Goal: Transaction & Acquisition: Purchase product/service

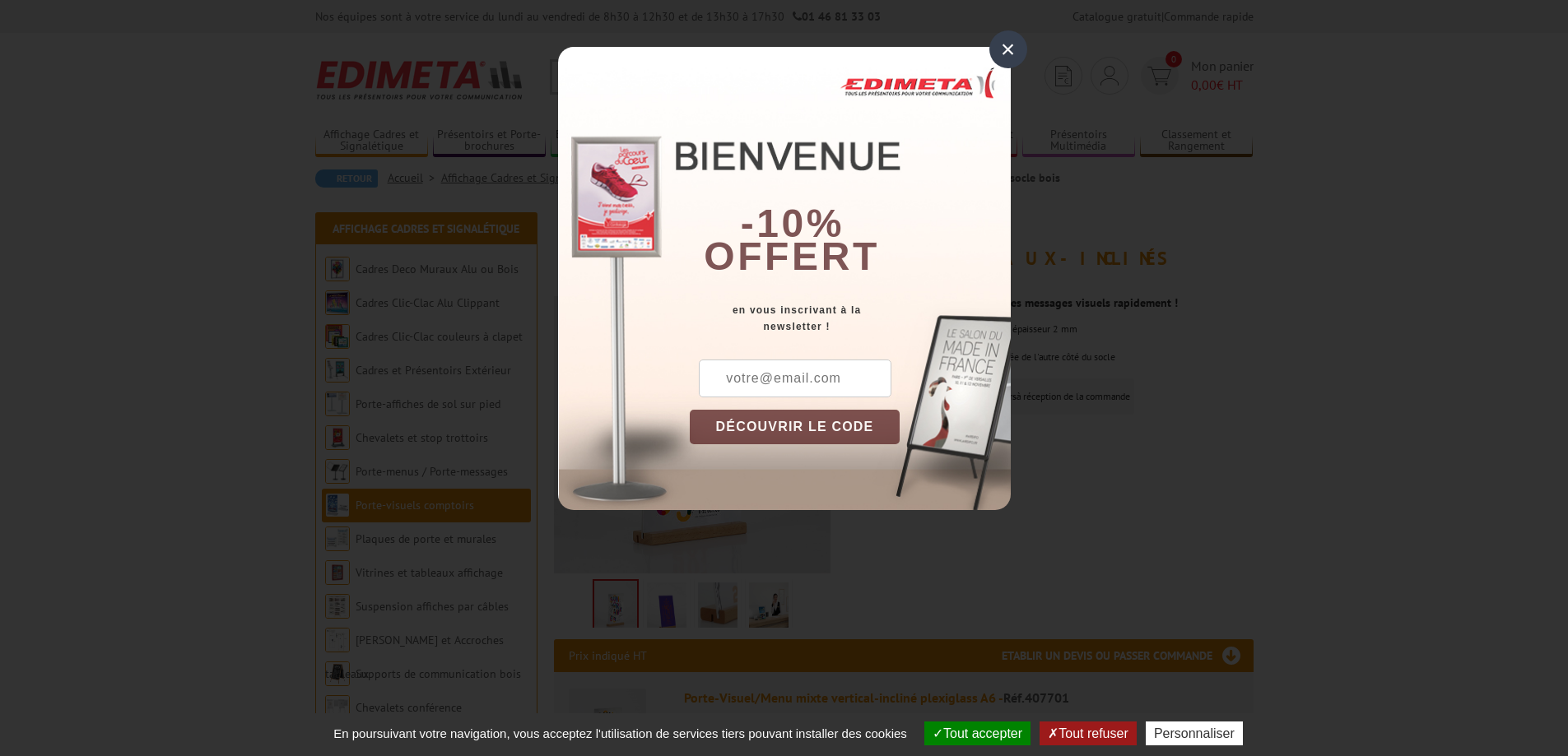
click at [824, 384] on input "text" at bounding box center [795, 379] width 193 height 38
type input "adj.lyon@eklohotels.com"
click at [787, 429] on button "DÉCOUVRIR LE CODE" at bounding box center [795, 427] width 211 height 35
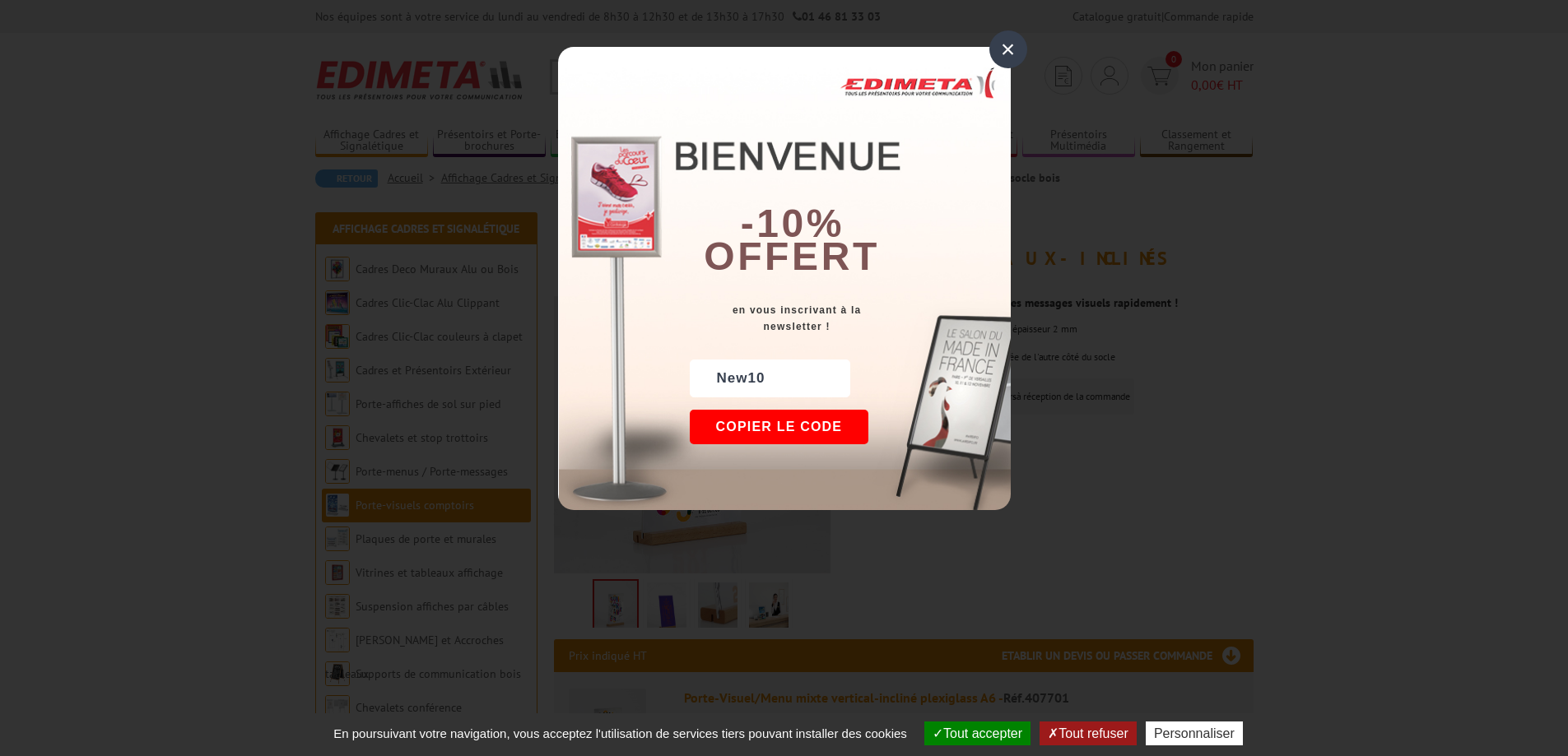
click at [746, 370] on div "New10" at bounding box center [770, 379] width 161 height 38
click at [753, 423] on button "Copier le code" at bounding box center [779, 427] width 179 height 35
click at [814, 431] on button "Continuer sur edimeta.fr" at bounding box center [840, 427] width 301 height 35
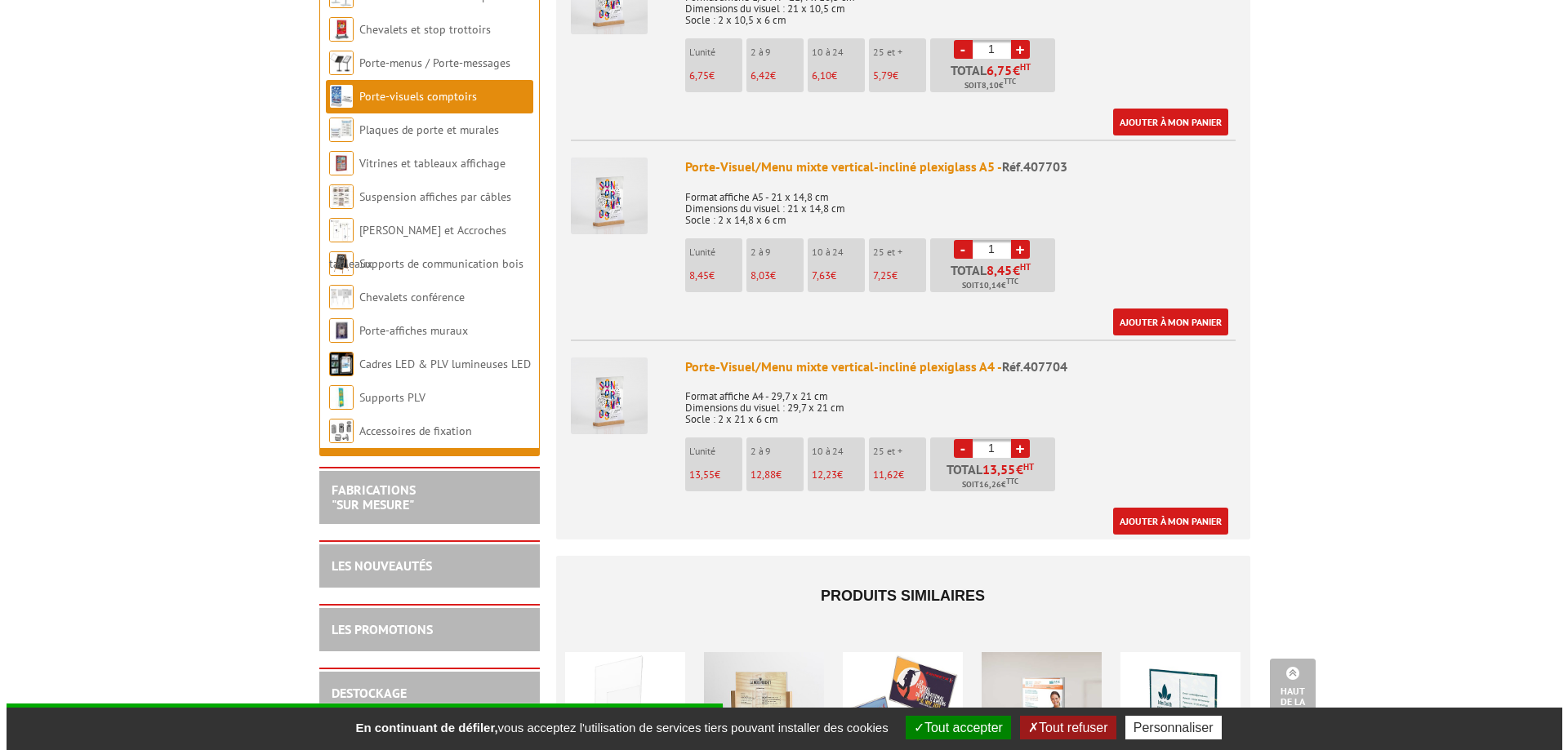
scroll to position [811, 0]
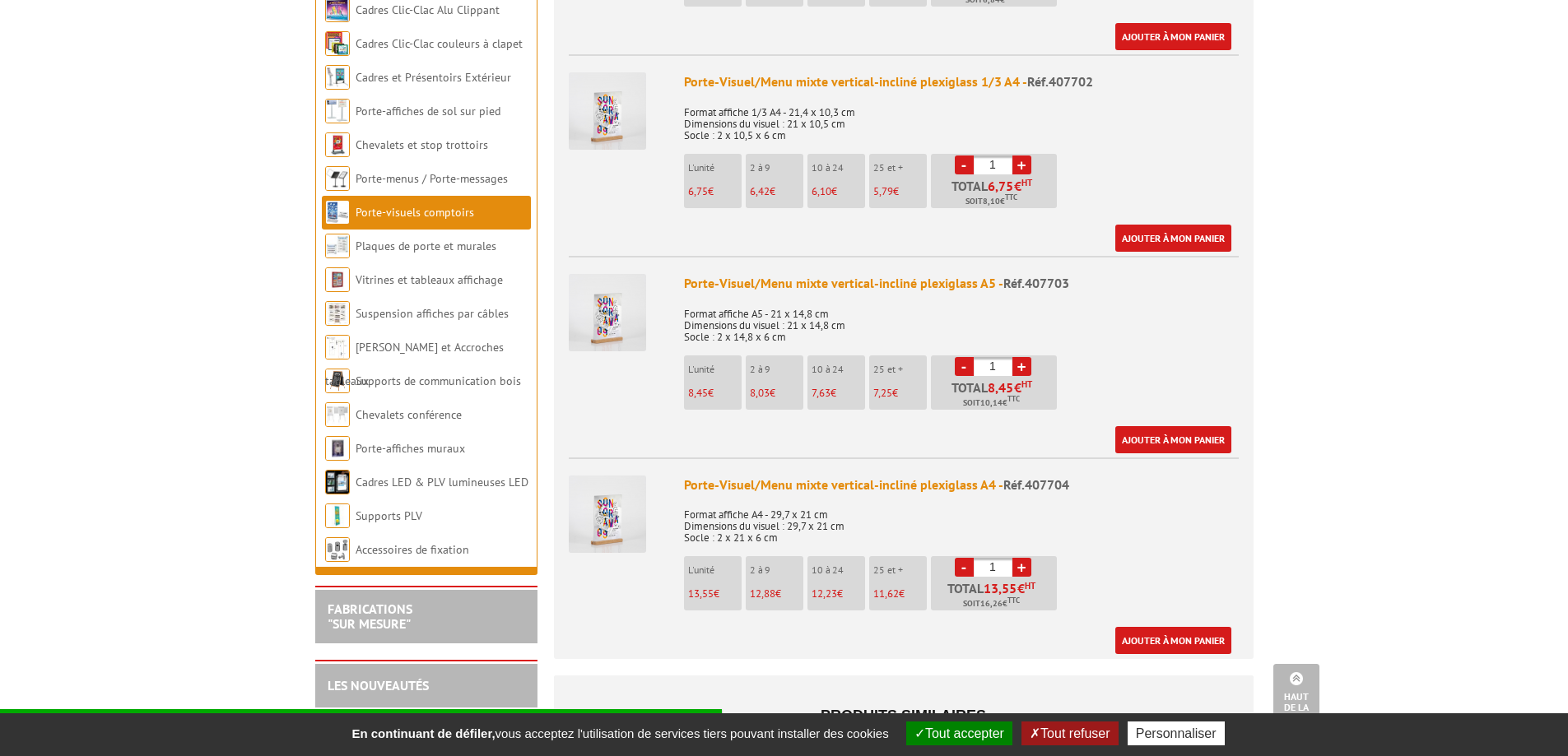
click at [1027, 357] on link "+" at bounding box center [1022, 366] width 19 height 19
click at [1029, 357] on link "+" at bounding box center [1022, 366] width 19 height 19
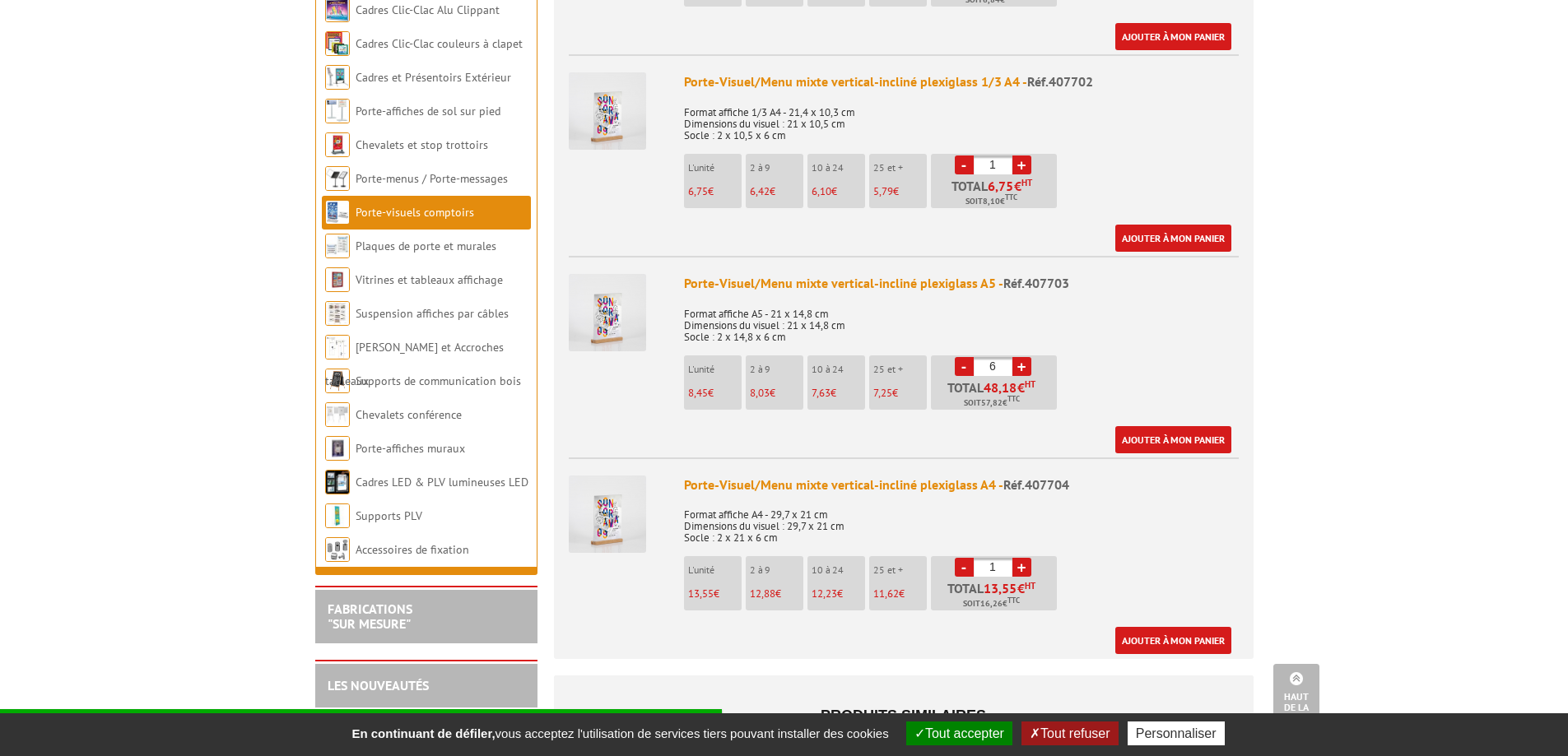
click at [1029, 357] on link "+" at bounding box center [1022, 366] width 19 height 19
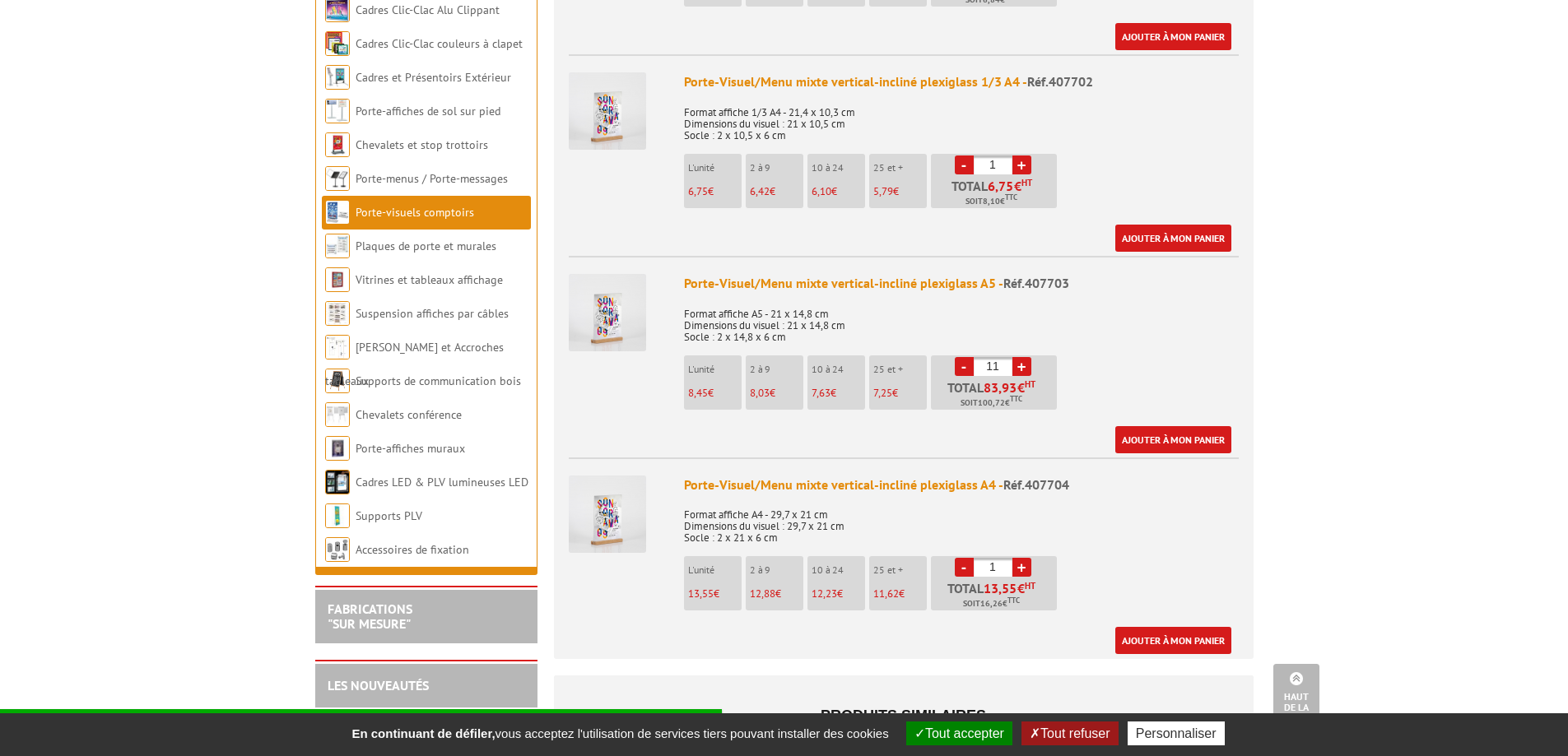
click at [1029, 357] on link "+" at bounding box center [1022, 366] width 19 height 19
type input "13"
click at [1153, 426] on link "Ajouter à mon panier" at bounding box center [1174, 440] width 116 height 27
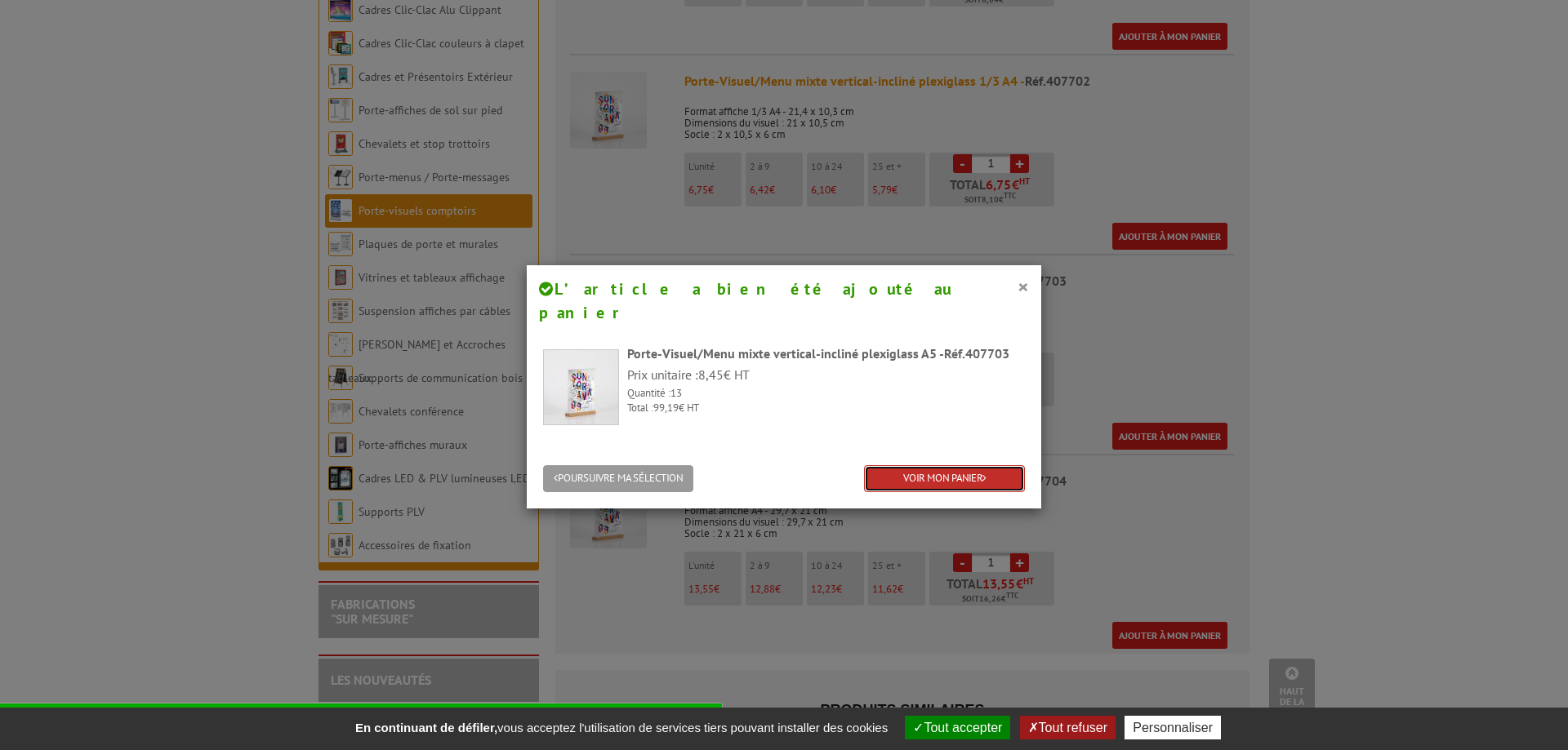
click at [912, 465] on link "VOIR MON PANIER" at bounding box center [944, 479] width 160 height 27
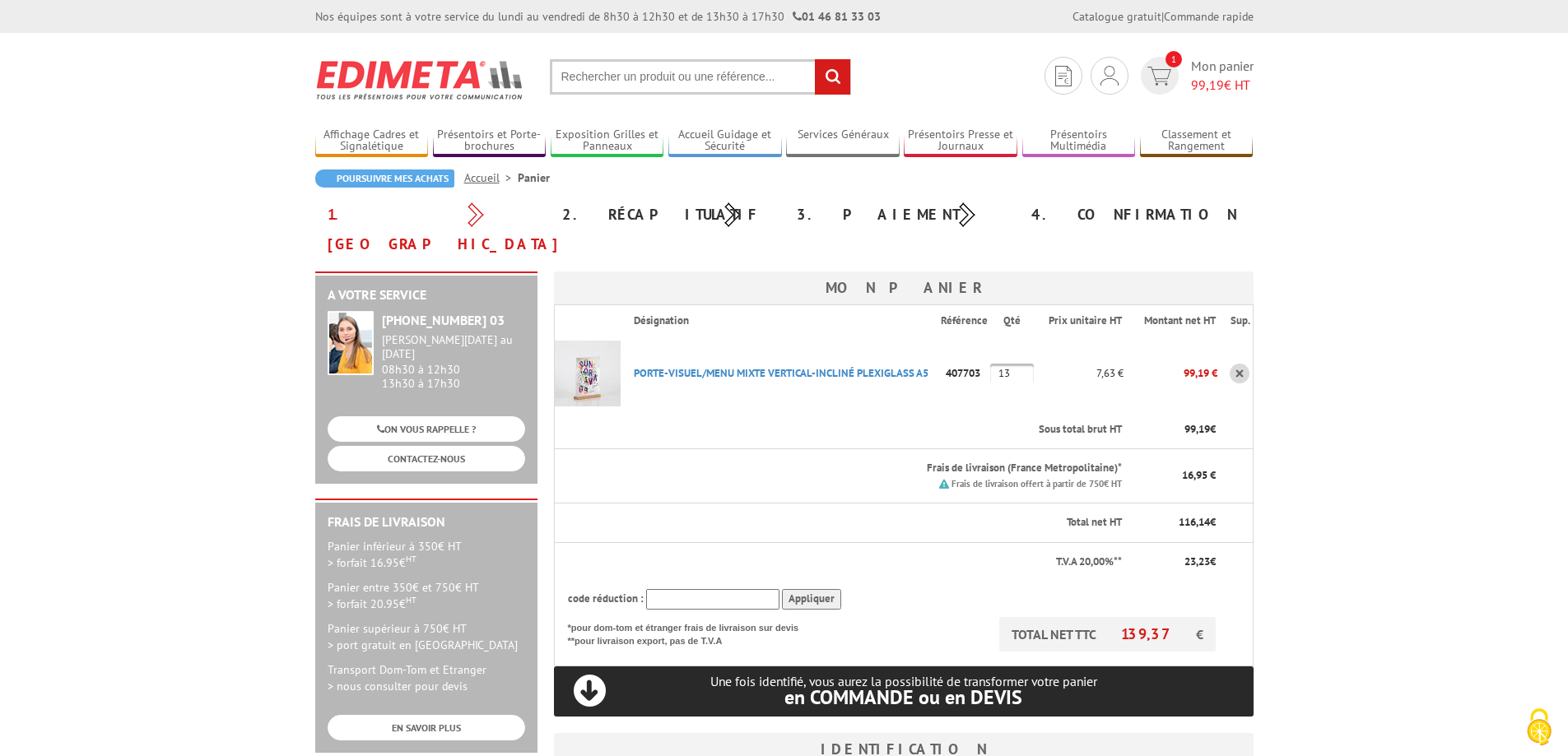
click at [1015, 363] on input "13" at bounding box center [1012, 373] width 44 height 20
drag, startPoint x: 1015, startPoint y: 343, endPoint x: 998, endPoint y: 342, distance: 17.0
click at [998, 363] on input "12" at bounding box center [1012, 373] width 44 height 20
type input "10"
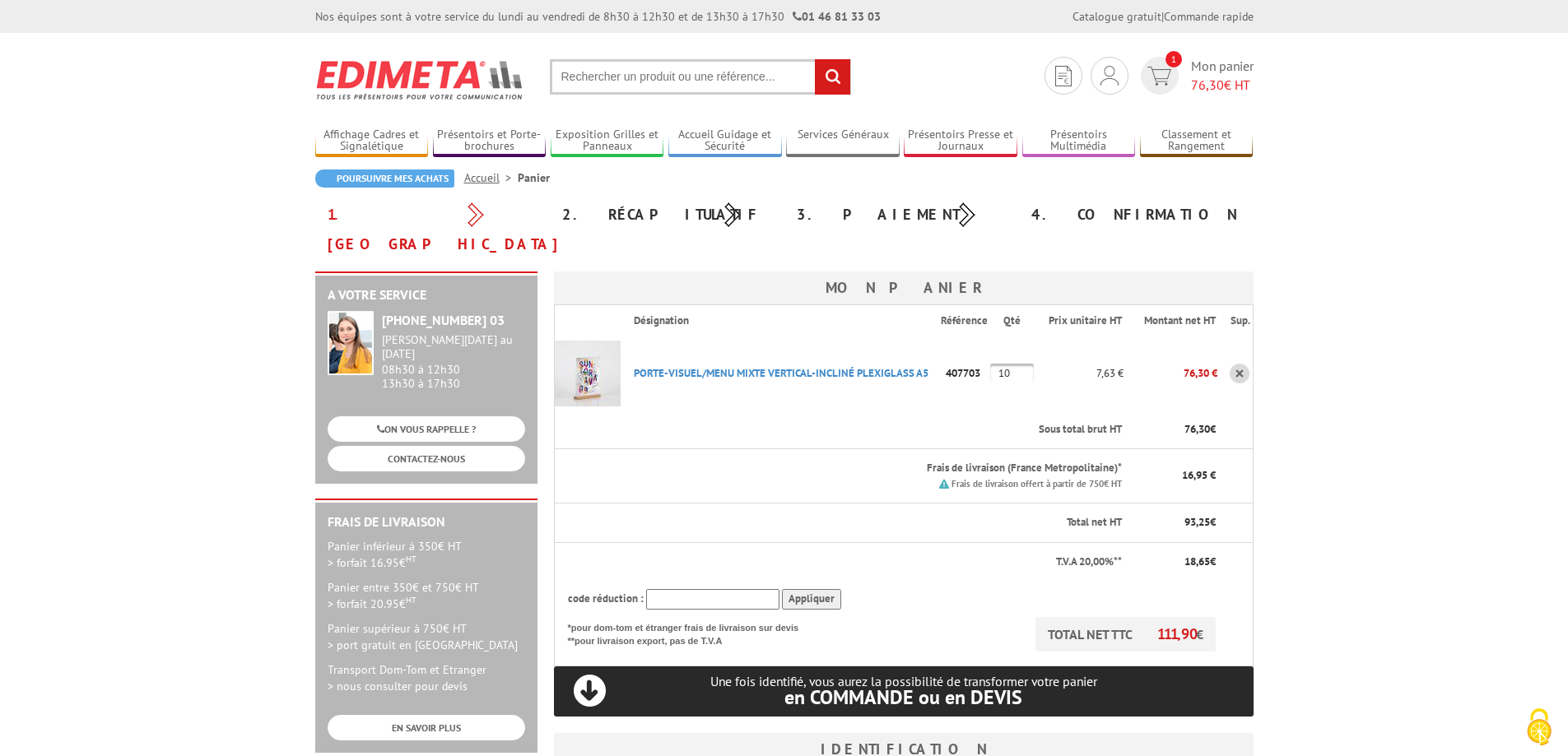
click at [1282, 418] on body "Nos équipes sont à votre service du lundi au vendredi de 8h30 à 12h30 et de 13h…" at bounding box center [784, 706] width 1568 height 1413
click at [742, 589] on input "text" at bounding box center [713, 599] width 134 height 21
paste input "Berruet"
drag, startPoint x: 714, startPoint y: 567, endPoint x: 588, endPoint y: 562, distance: 126.1
click at [589, 589] on div "code réduction : Berruet Appliquer" at bounding box center [892, 599] width 648 height 21
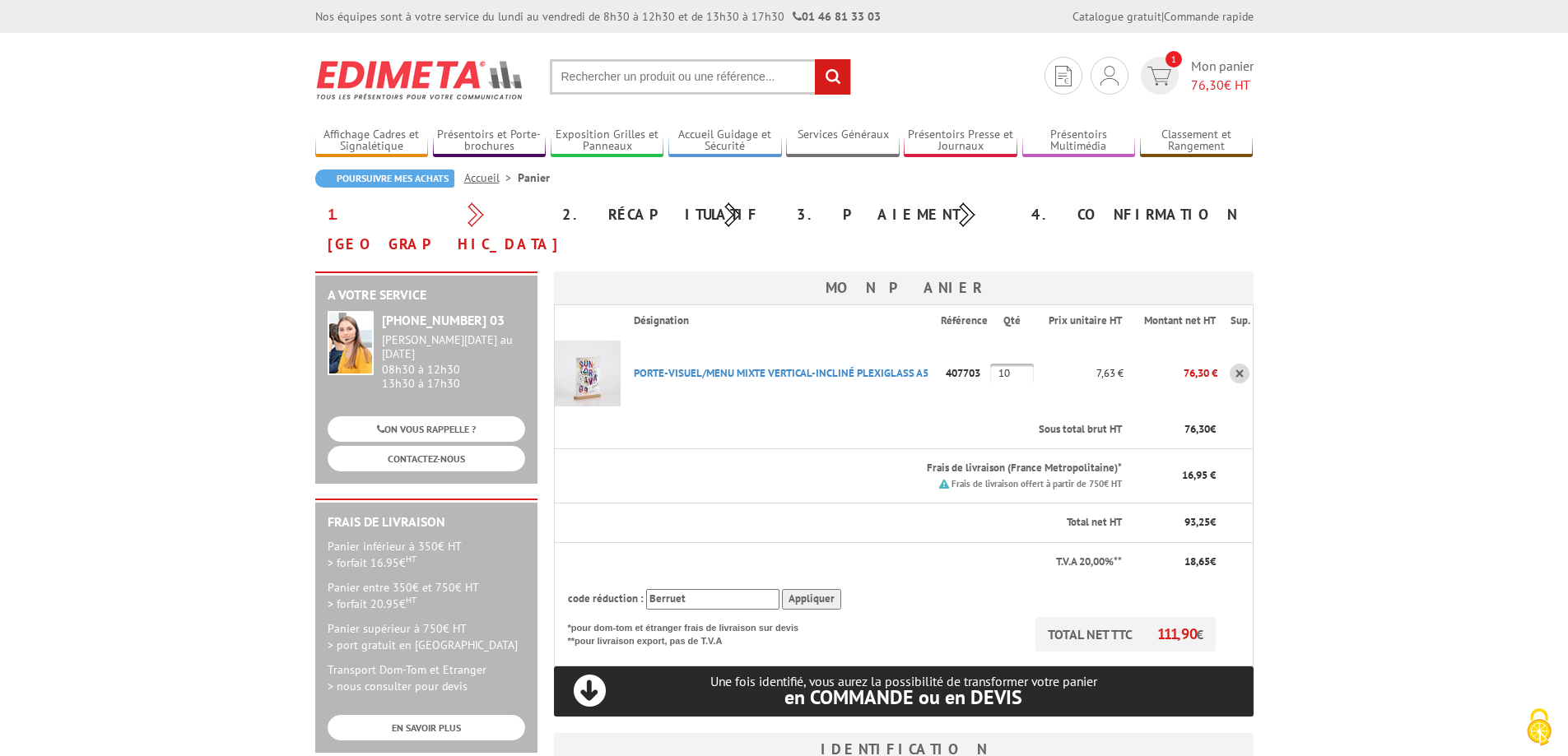
click at [679, 581] on th "code réduction : Berruet Appliquer" at bounding box center [885, 599] width 664 height 36
click at [676, 589] on input "Berruet" at bounding box center [713, 599] width 134 height 21
type input "new10"
click at [816, 589] on input "Appliquer" at bounding box center [811, 599] width 59 height 21
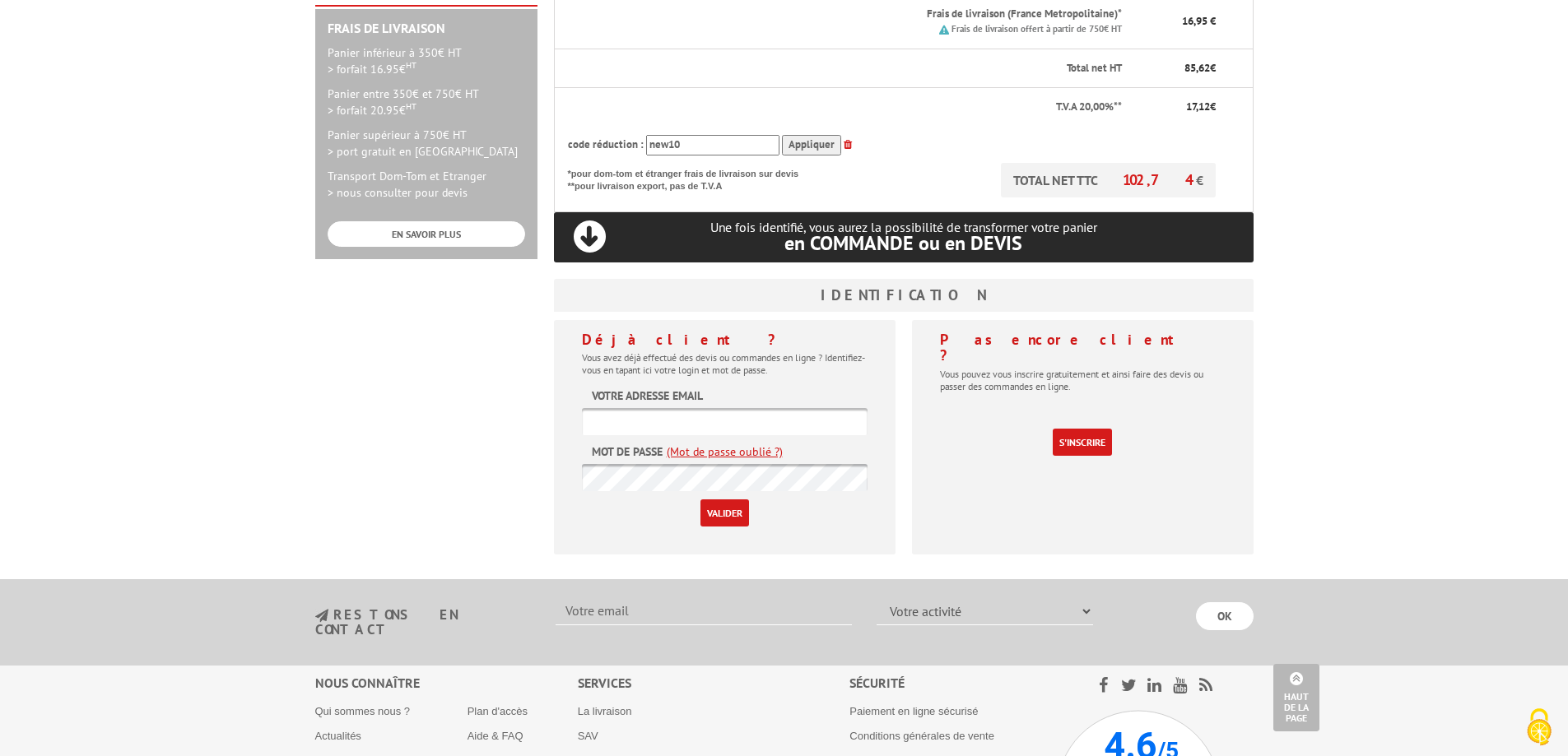
scroll to position [381, 0]
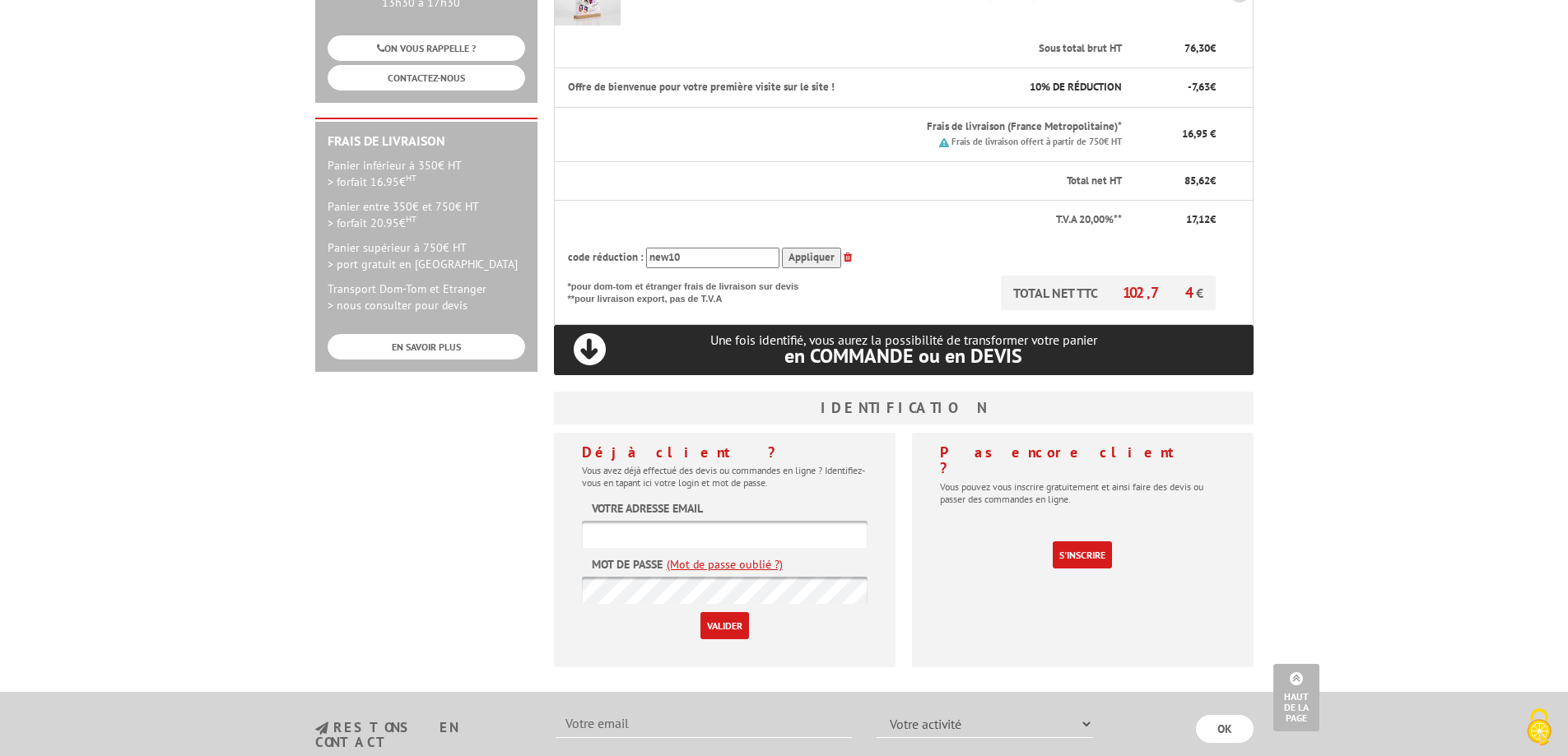
click at [605, 521] on input "text" at bounding box center [724, 534] width 285 height 27
type input "[EMAIL_ADDRESS][DOMAIN_NAME]"
drag, startPoint x: 729, startPoint y: 502, endPoint x: 495, endPoint y: 507, distance: 234.1
click at [495, 507] on div "A votre service +33 (0)1 46 81 33 03 Du Lundi au Vendredi 08h30 à 12h30 13h30 à…" at bounding box center [784, 285] width 954 height 789
drag, startPoint x: 463, startPoint y: 531, endPoint x: 583, endPoint y: 543, distance: 120.6
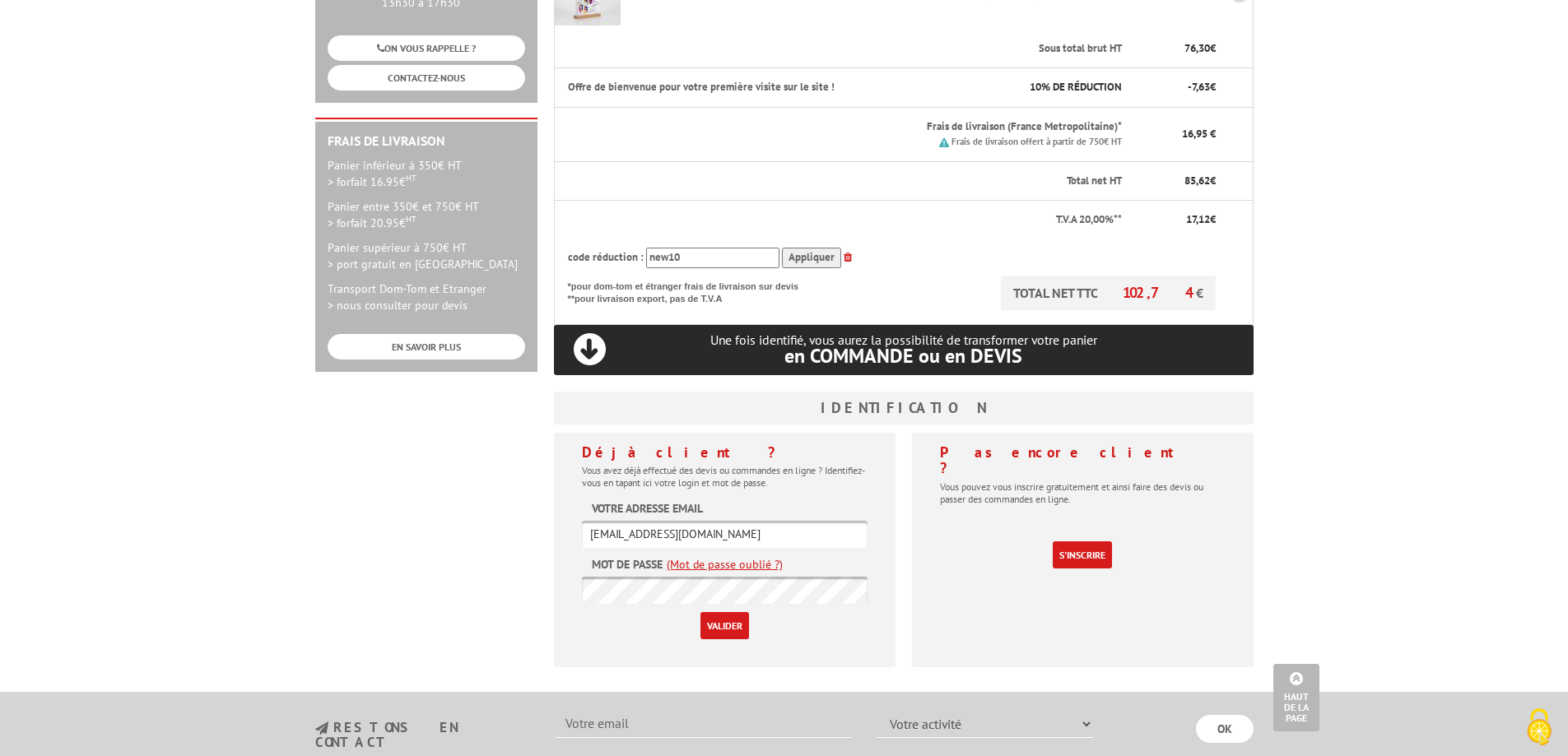
click at [464, 531] on div "A votre service +33 (0)1 46 81 33 03 Du Lundi au Vendredi 08h30 à 12h30 13h30 à…" at bounding box center [784, 285] width 954 height 789
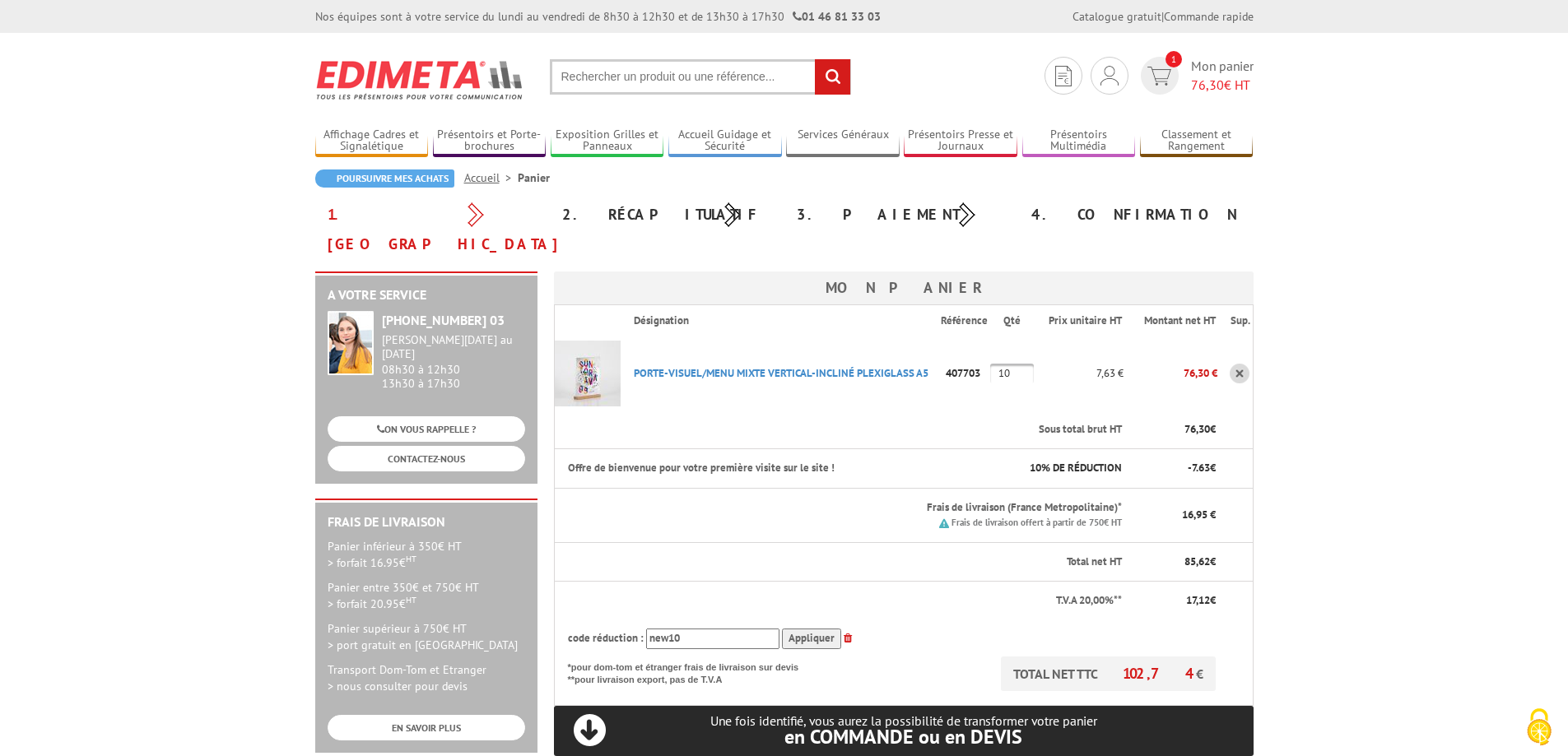
scroll to position [274, 0]
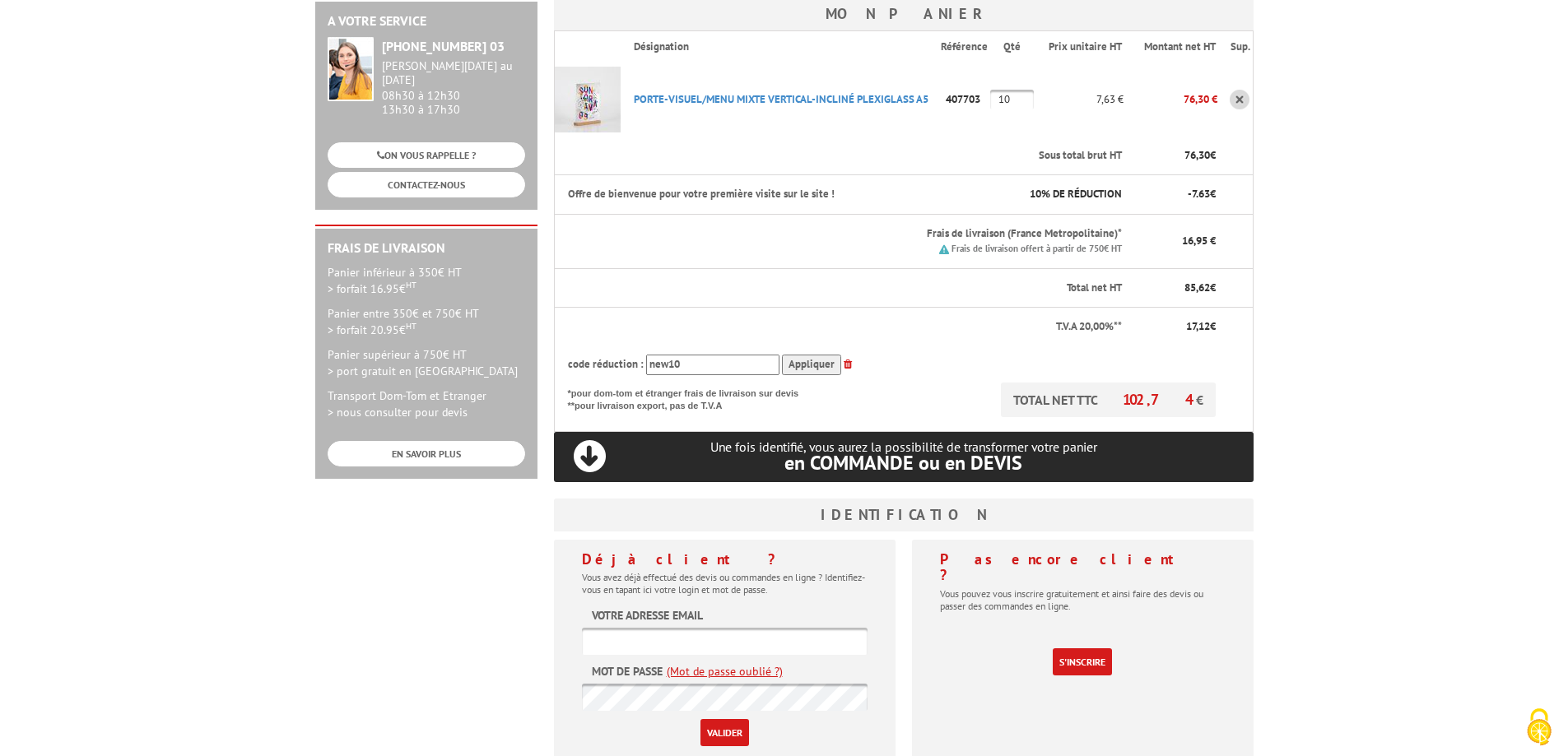
click at [754, 663] on link "(Mot de passe oublié ?)" at bounding box center [724, 671] width 116 height 16
click at [757, 663] on link "(Mot de passe oublié ?)" at bounding box center [724, 671] width 116 height 16
click at [755, 663] on link "(Mot de passe oublié ?)" at bounding box center [724, 671] width 116 height 16
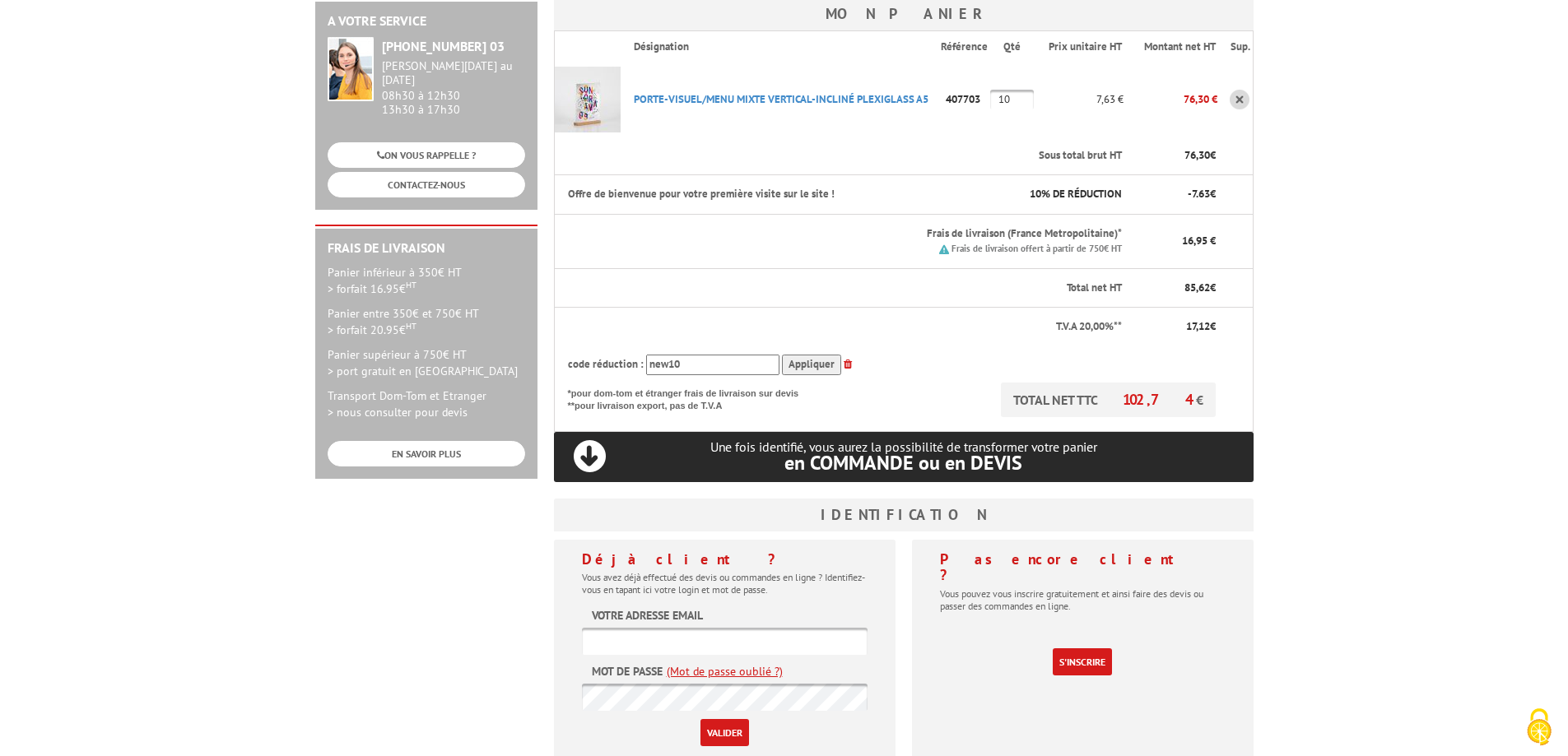
click at [755, 663] on link "(Mot de passe oublié ?)" at bounding box center [724, 671] width 116 height 16
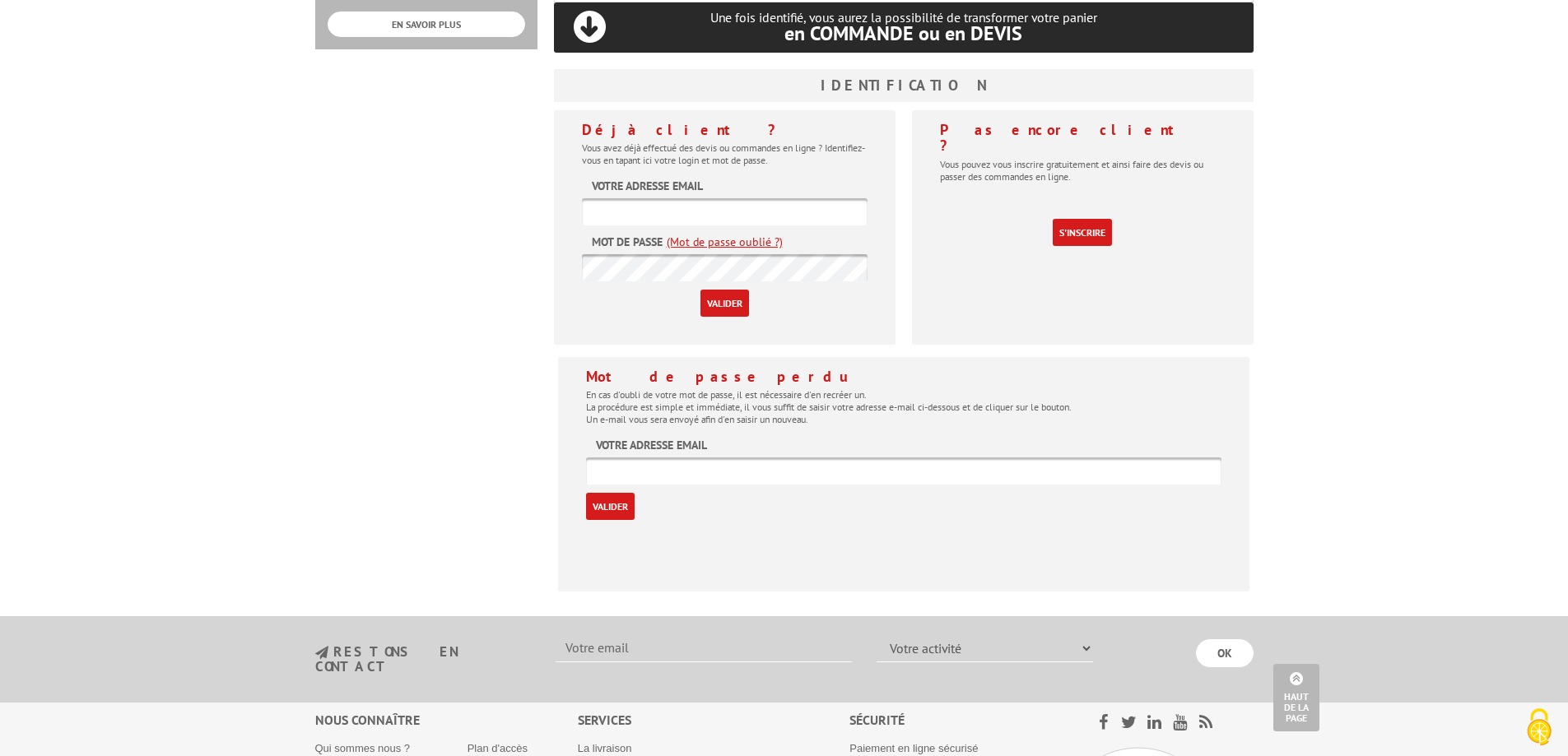
scroll to position [491, 0]
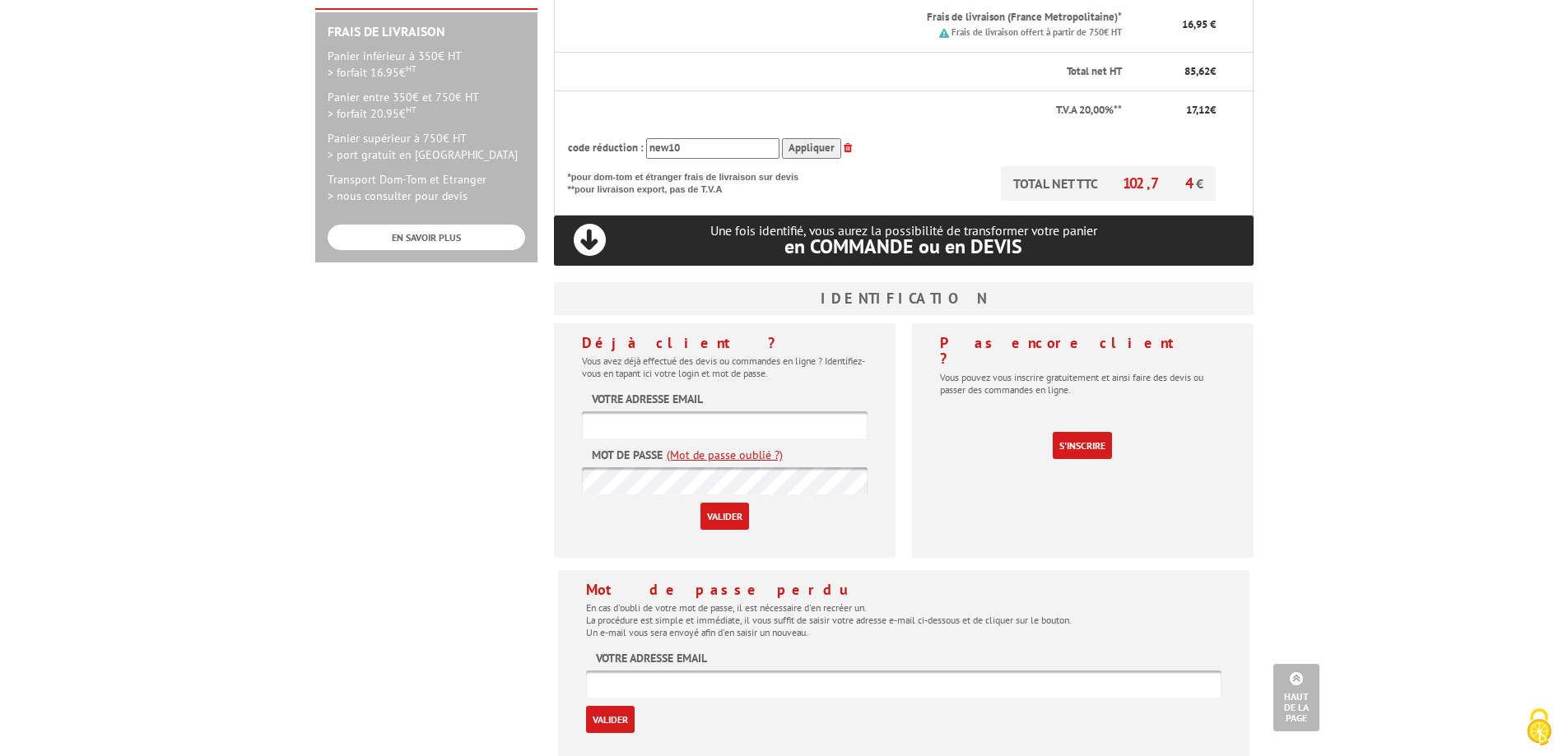
click at [701, 671] on input "text" at bounding box center [904, 684] width 635 height 27
paste input "[EMAIL_ADDRESS][DOMAIN_NAME]"
type input "[EMAIL_ADDRESS][DOMAIN_NAME]"
click at [611, 706] on input "Valider" at bounding box center [610, 720] width 48 height 27
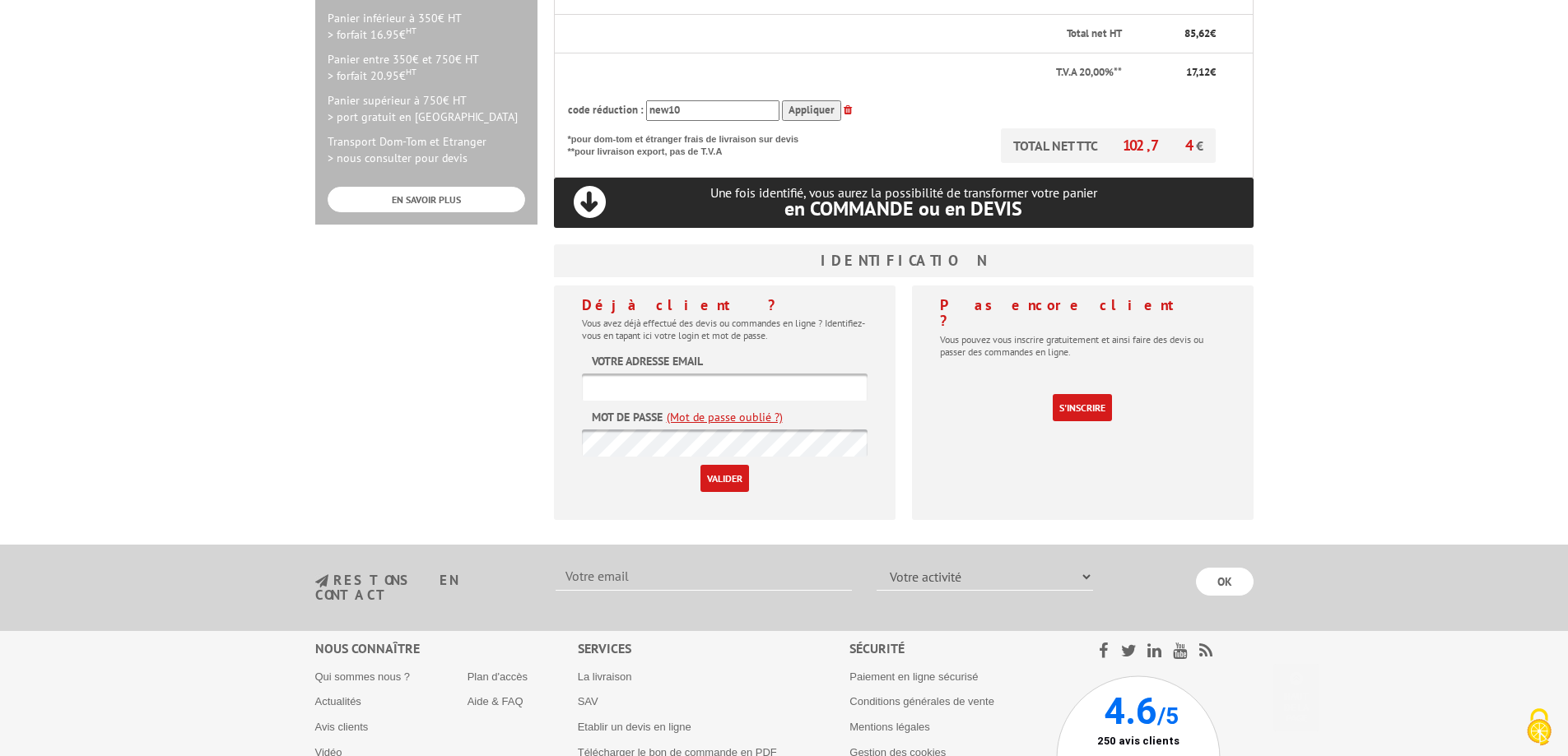
scroll to position [549, 0]
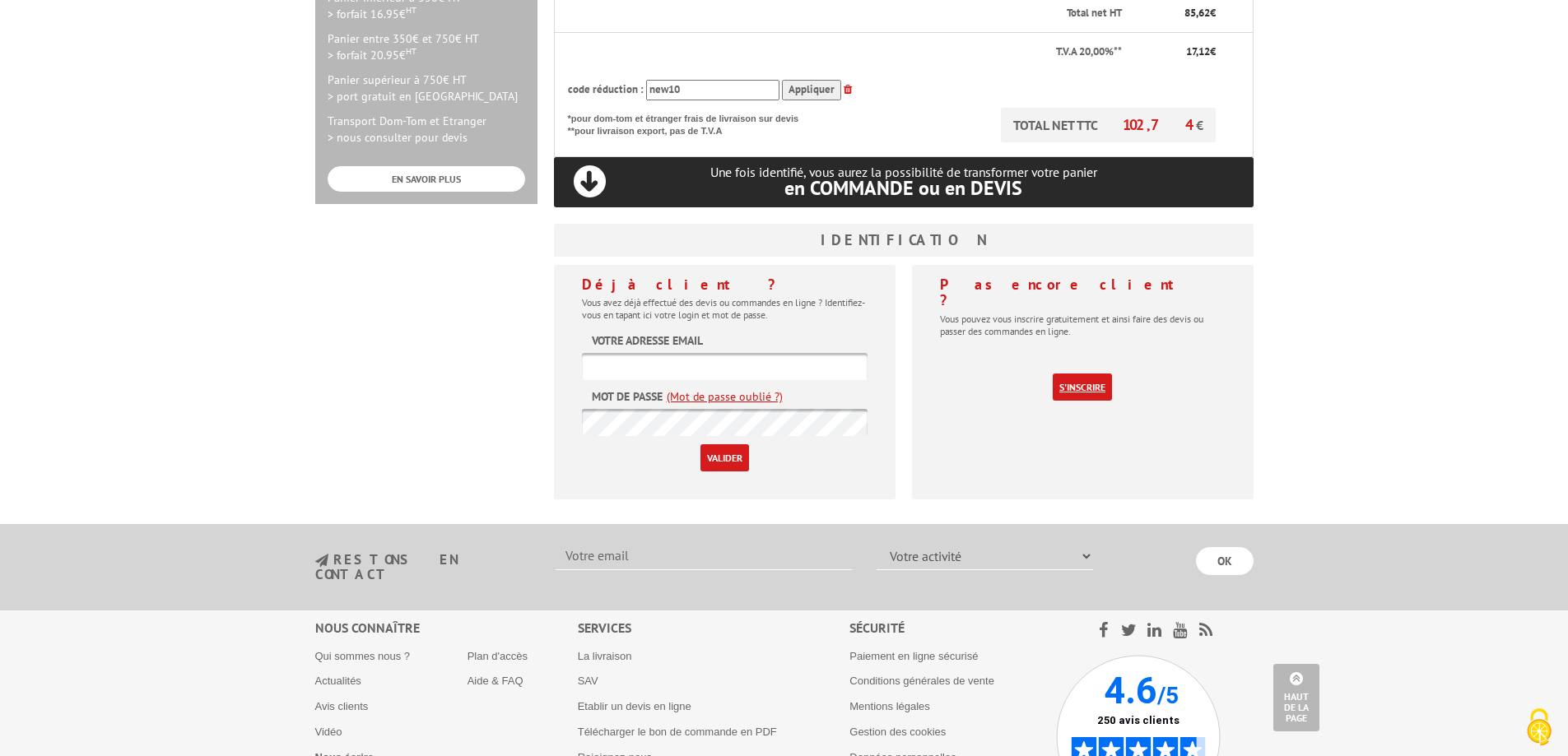
click at [1084, 373] on link "S'inscrire" at bounding box center [1082, 387] width 59 height 27
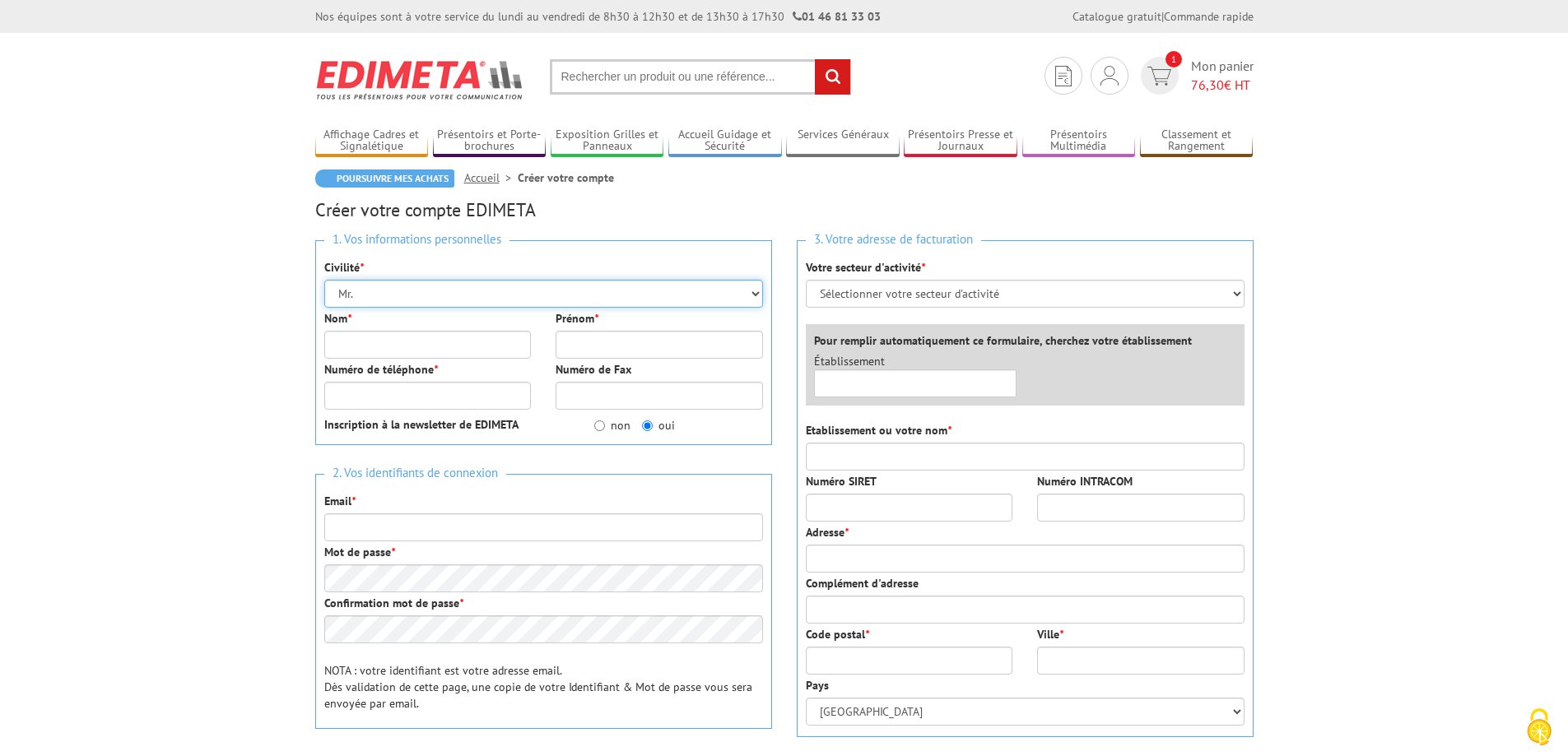
click at [424, 291] on select "Mr. Mme. Mlle." at bounding box center [544, 293] width 439 height 28
click at [325, 280] on select "Mr. Mme. Mlle." at bounding box center [544, 293] width 439 height 28
click at [410, 340] on input "Nom *" at bounding box center [428, 344] width 207 height 28
type input "[PERSON_NAME]"
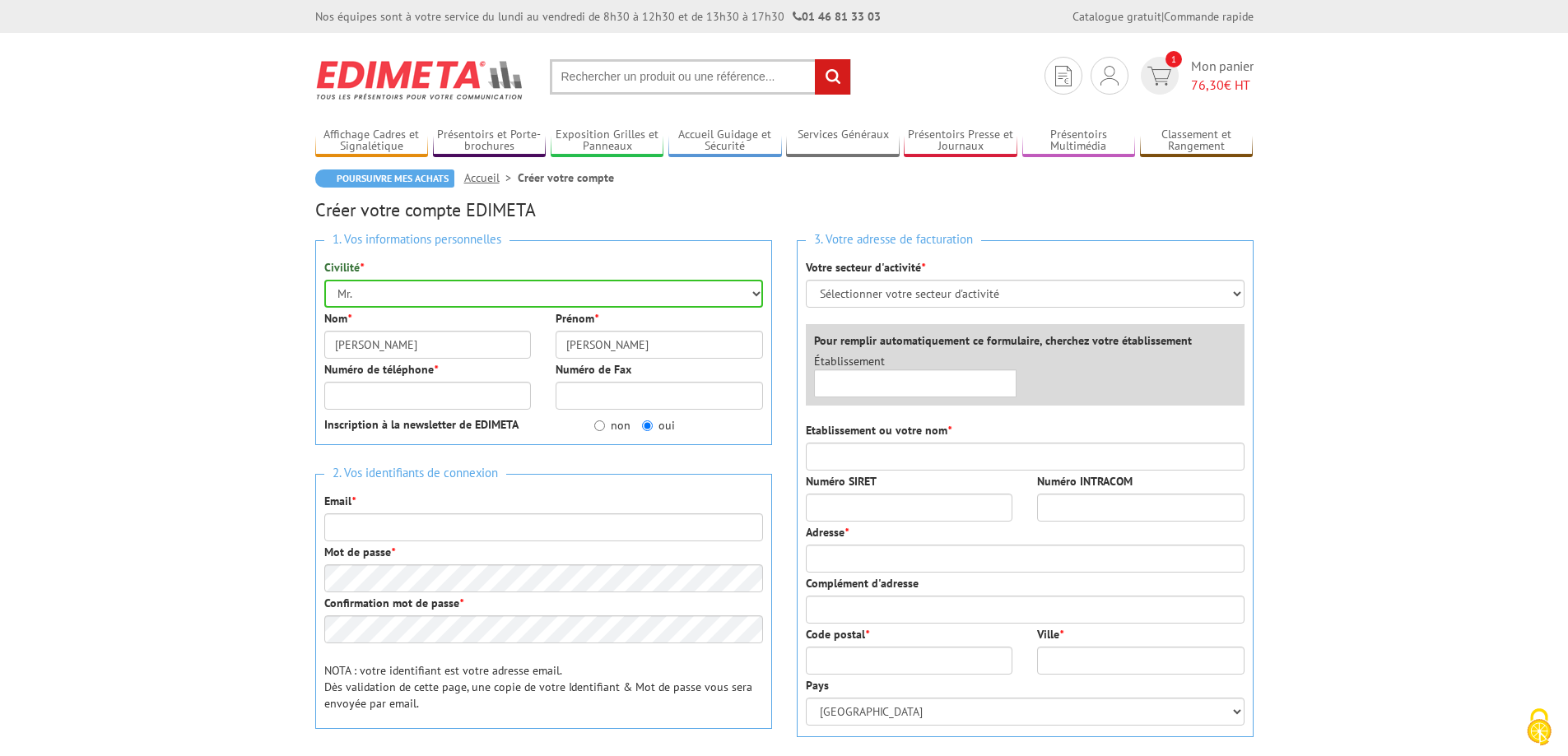
type input "0614048780"
type input "[EMAIL_ADDRESS][DOMAIN_NAME]"
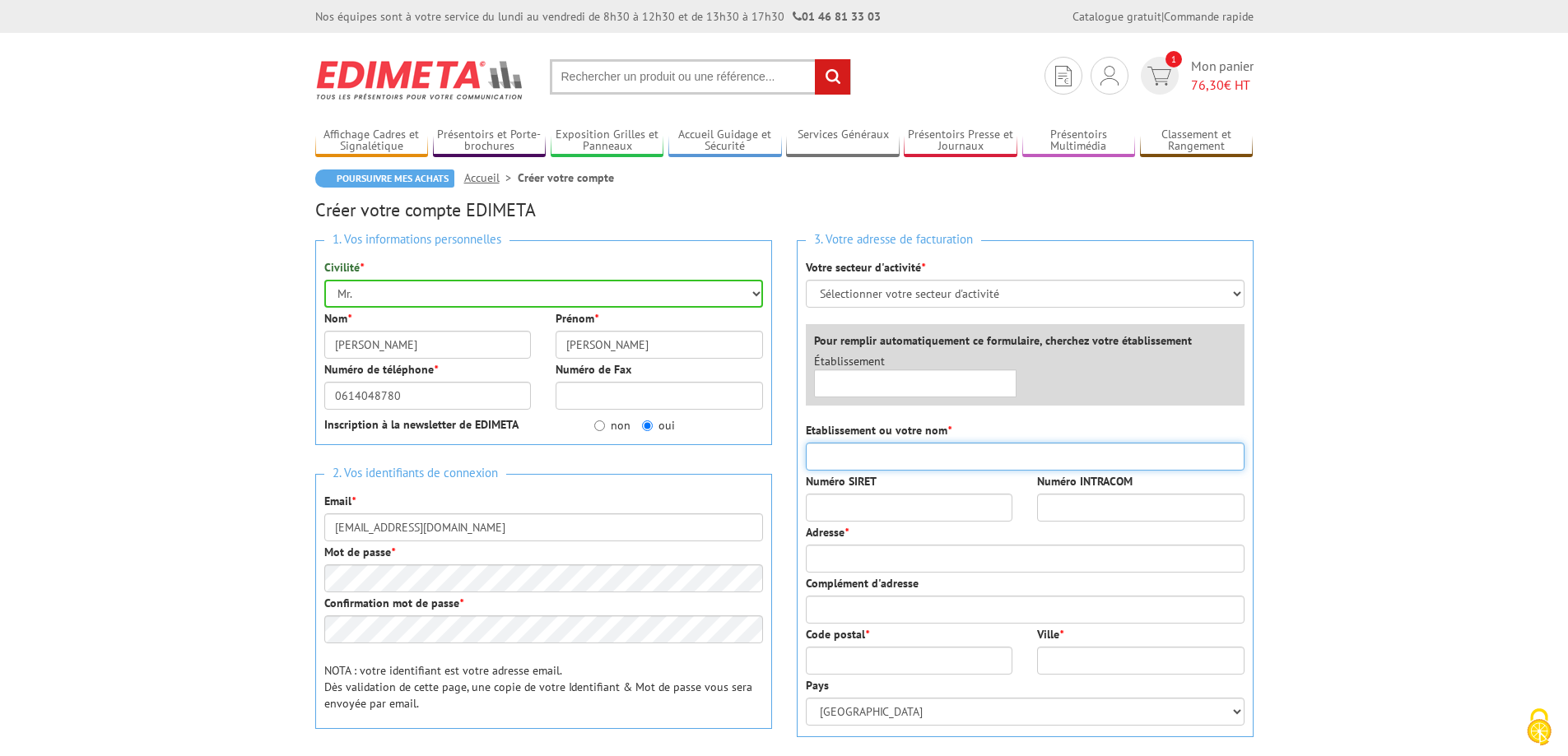
type input "EKLO LYON"
type input "[STREET_ADDRESS][PERSON_NAME]"
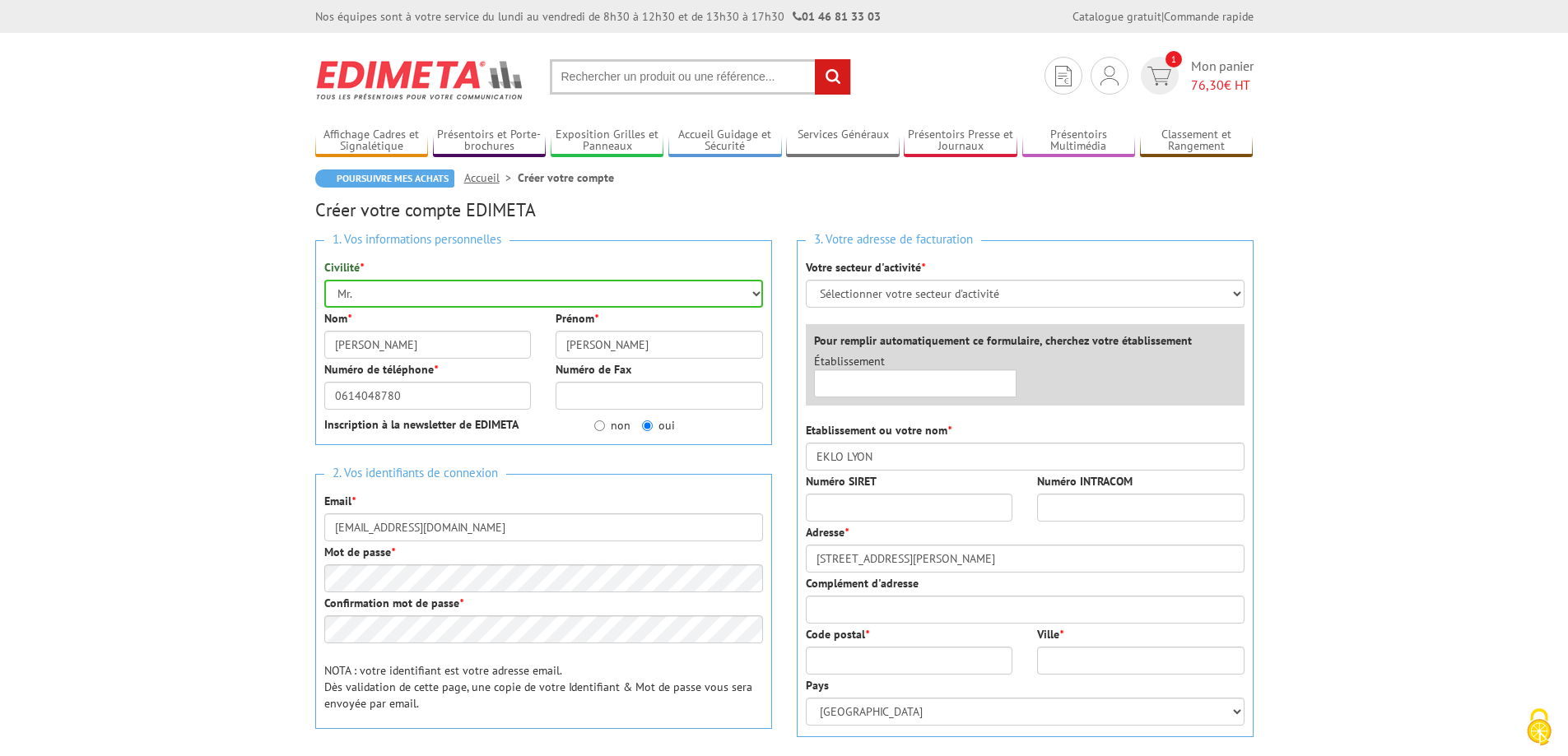
type input "69200"
type input "vénissieux"
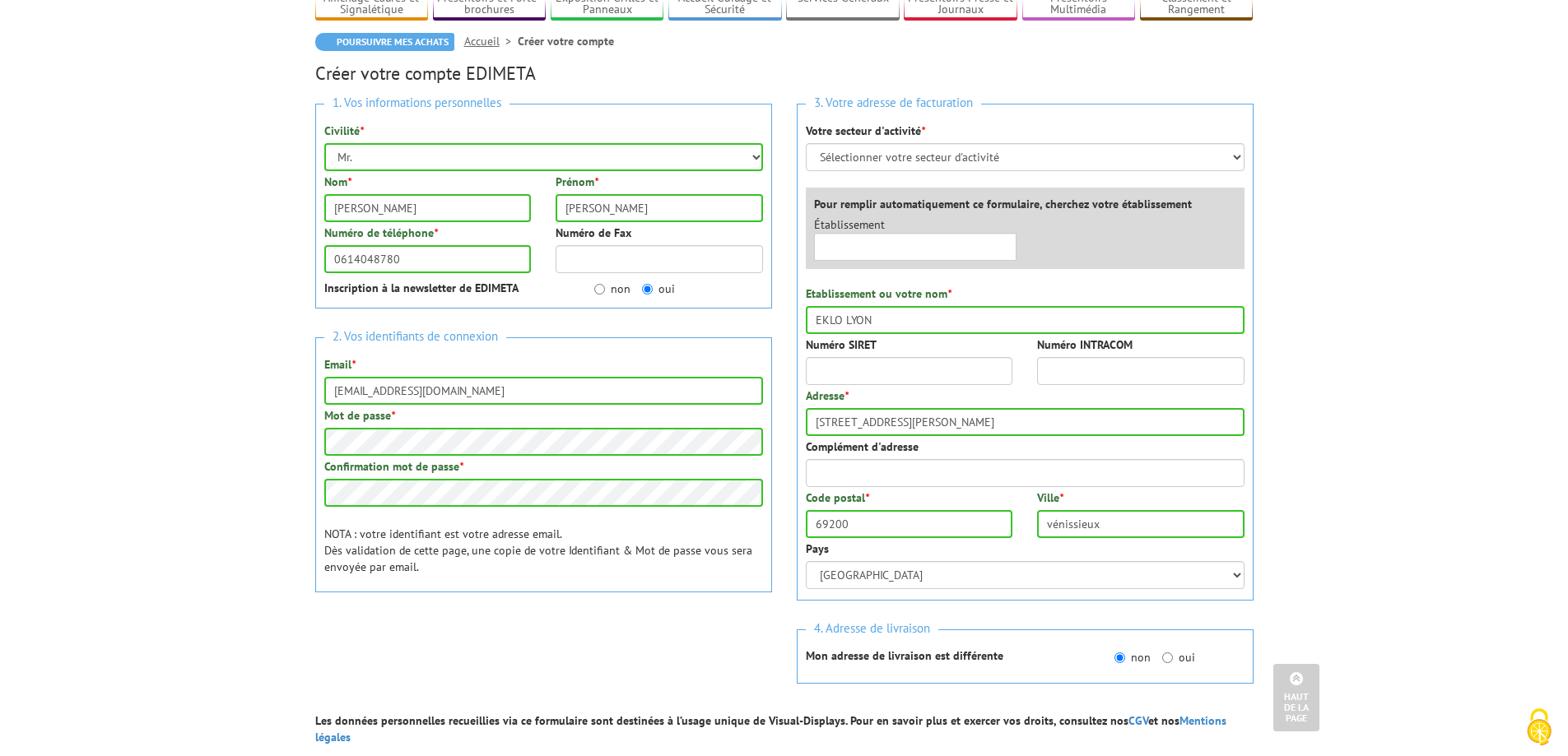
scroll to position [135, 0]
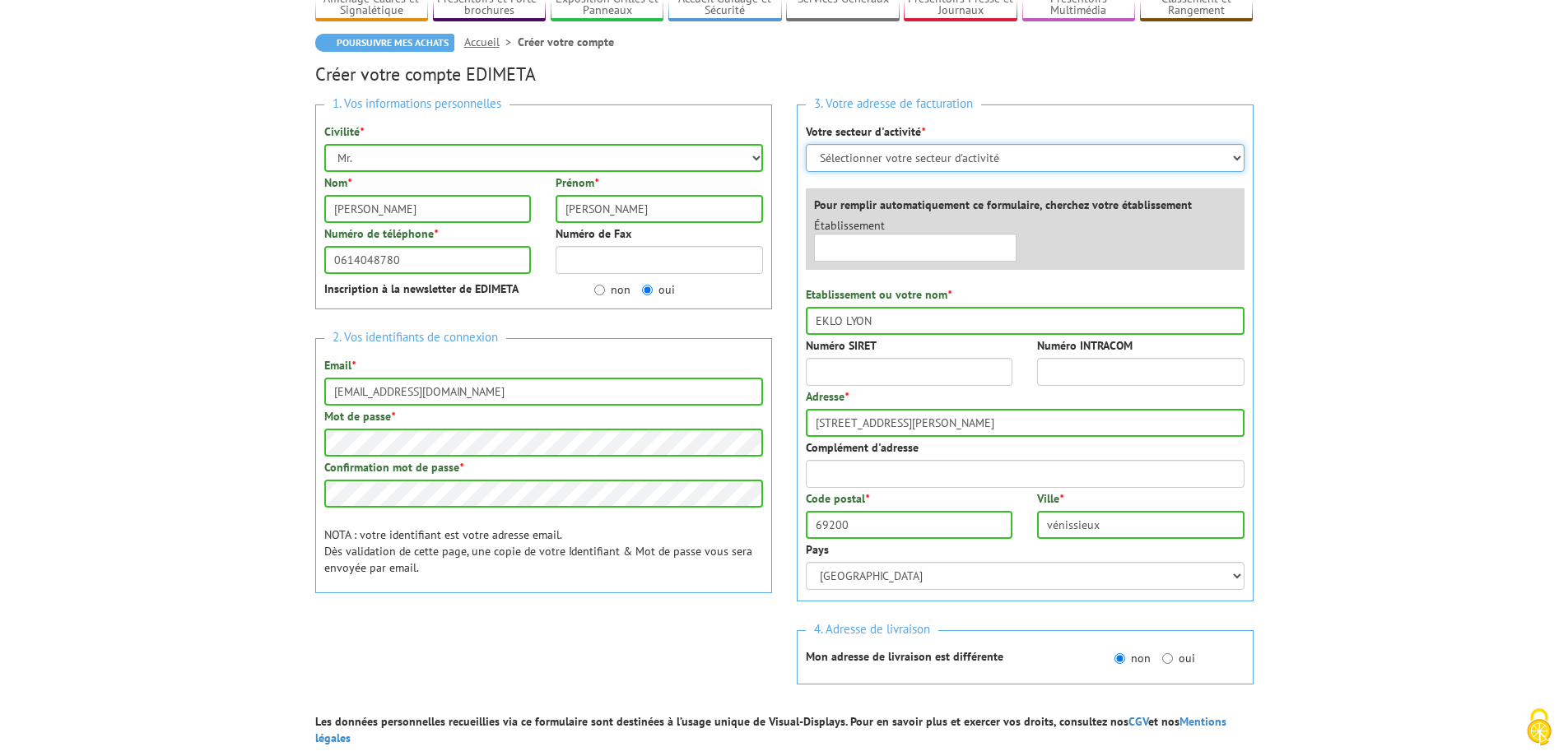
click at [895, 158] on select "Sélectionner votre secteur d'activité Administrations et collectivités Magasins…" at bounding box center [1024, 157] width 439 height 28
select select "877"
click at [805, 144] on select "Sélectionner votre secteur d'activité Administrations et collectivités Magasins…" at bounding box center [1024, 157] width 439 height 28
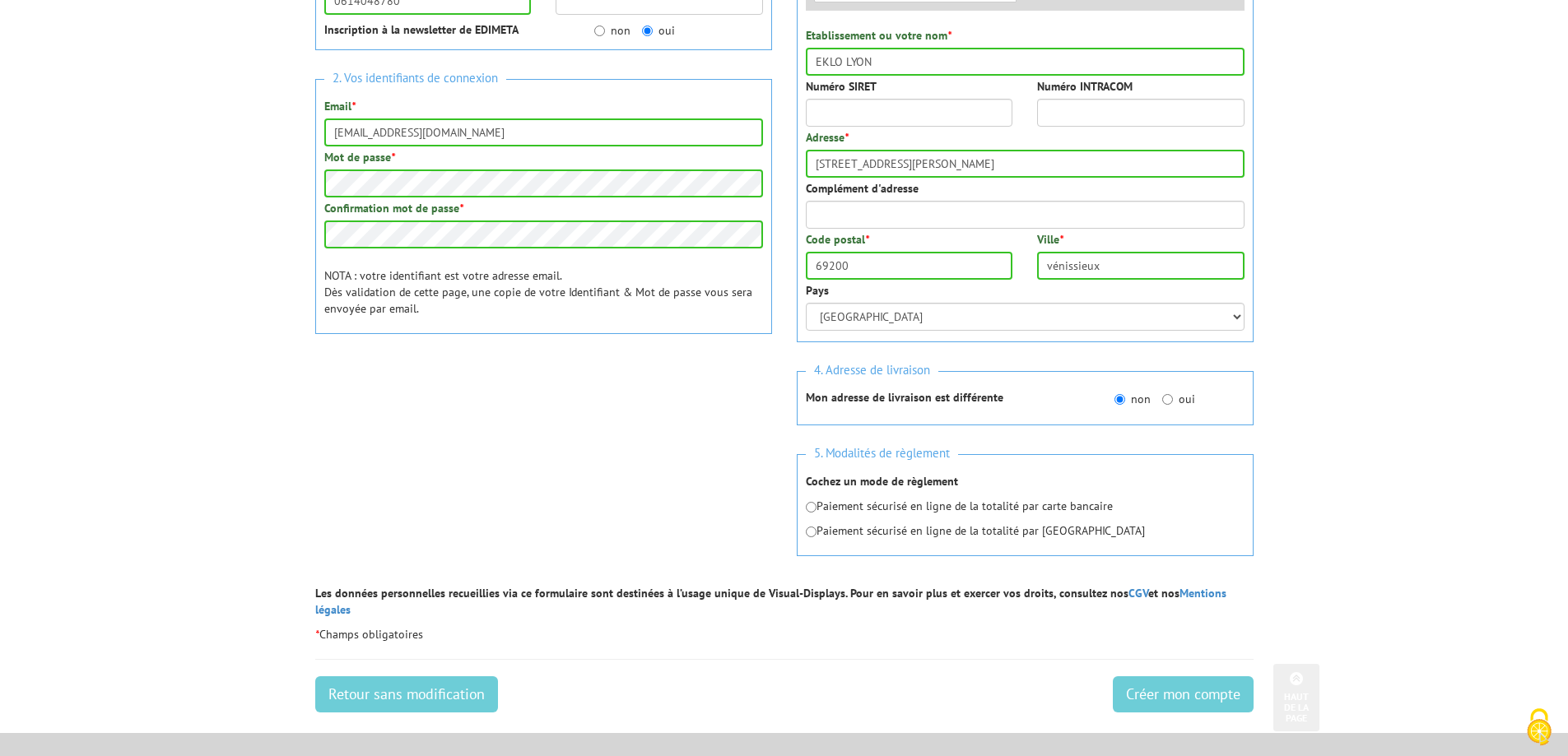
scroll to position [410, 0]
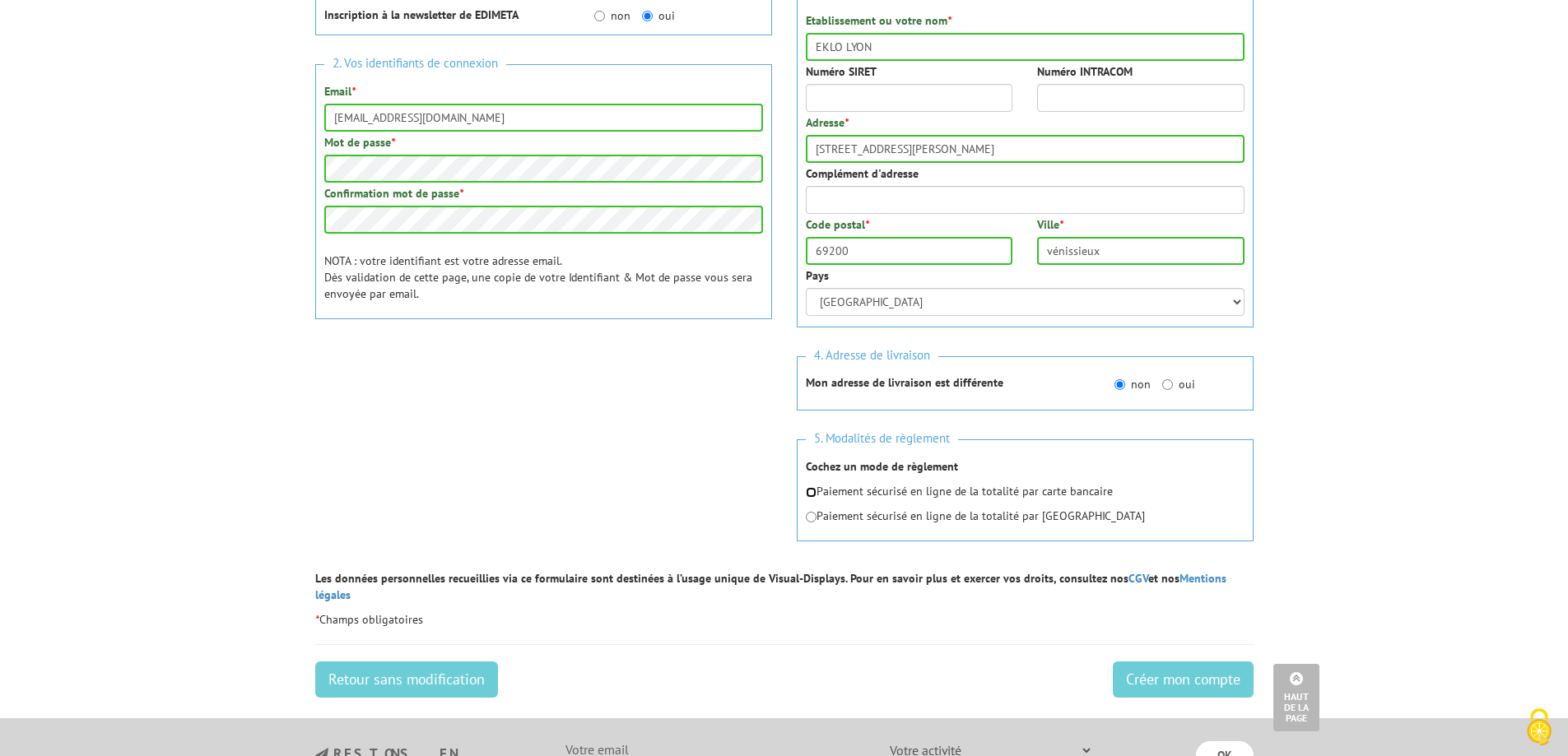
click at [806, 494] on input "radio" at bounding box center [811, 492] width 11 height 11
radio input "true"
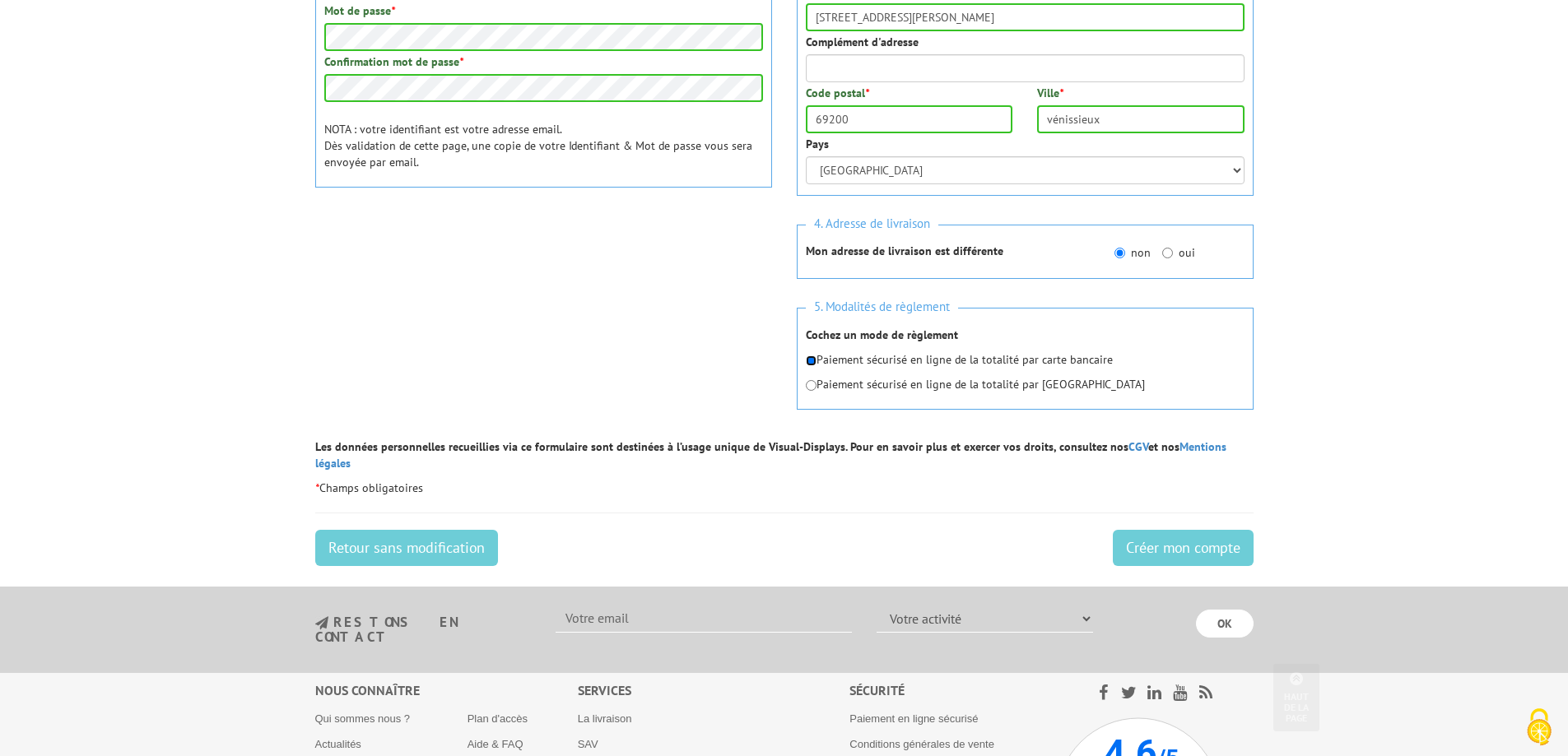
scroll to position [549, 0]
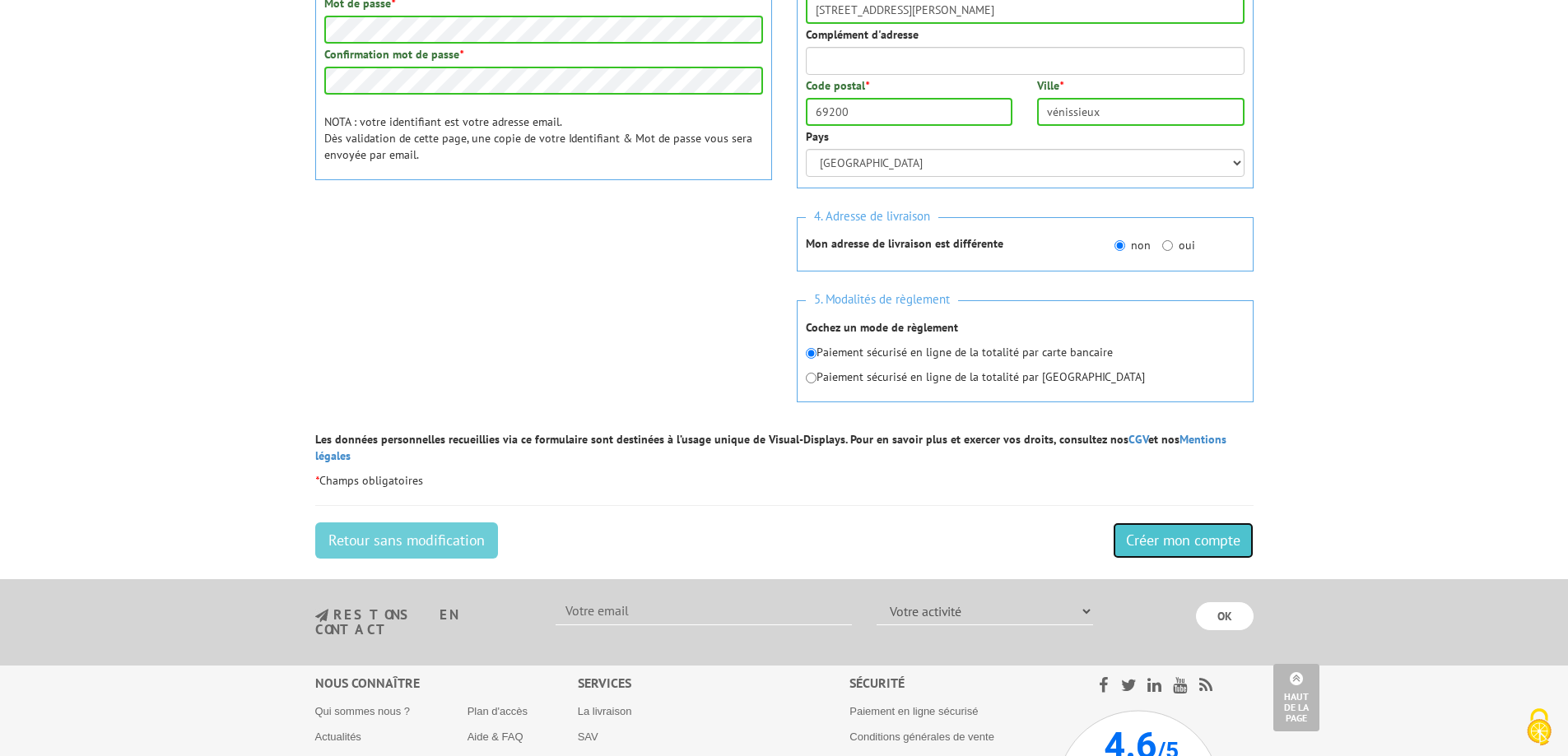
click at [1155, 529] on input "Créer mon compte" at bounding box center [1183, 541] width 141 height 36
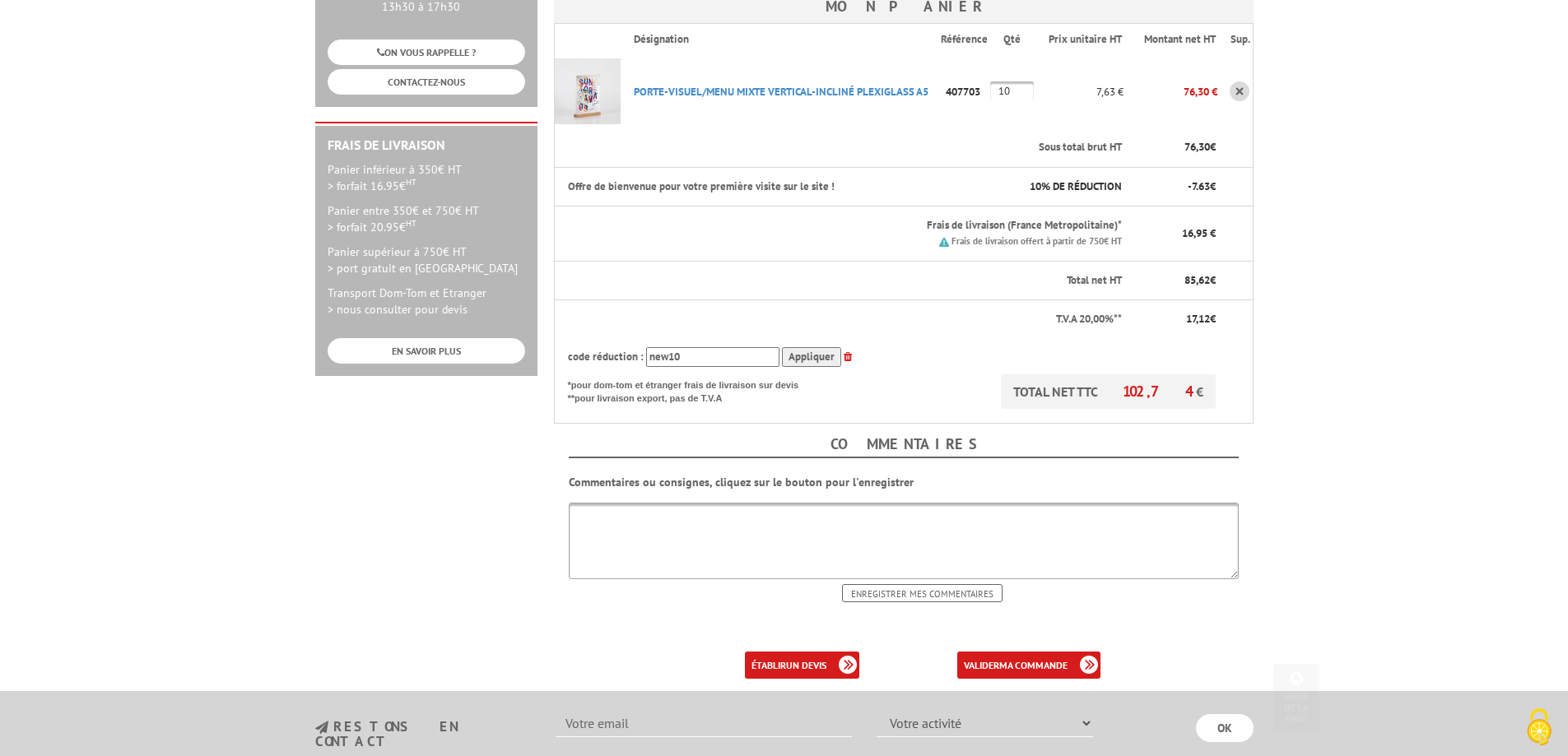
scroll to position [549, 0]
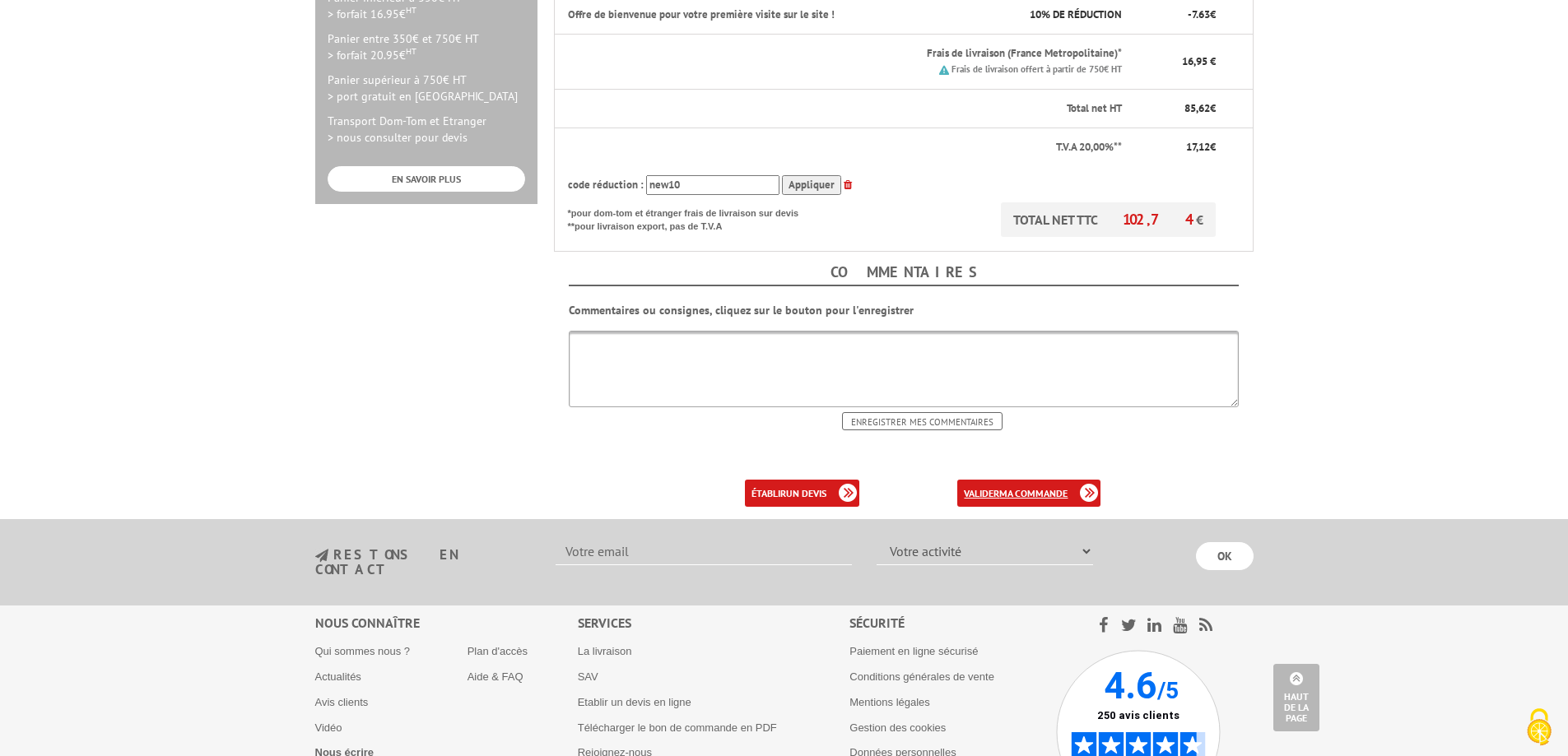
click at [996, 480] on link "valider ma commande" at bounding box center [1029, 493] width 144 height 27
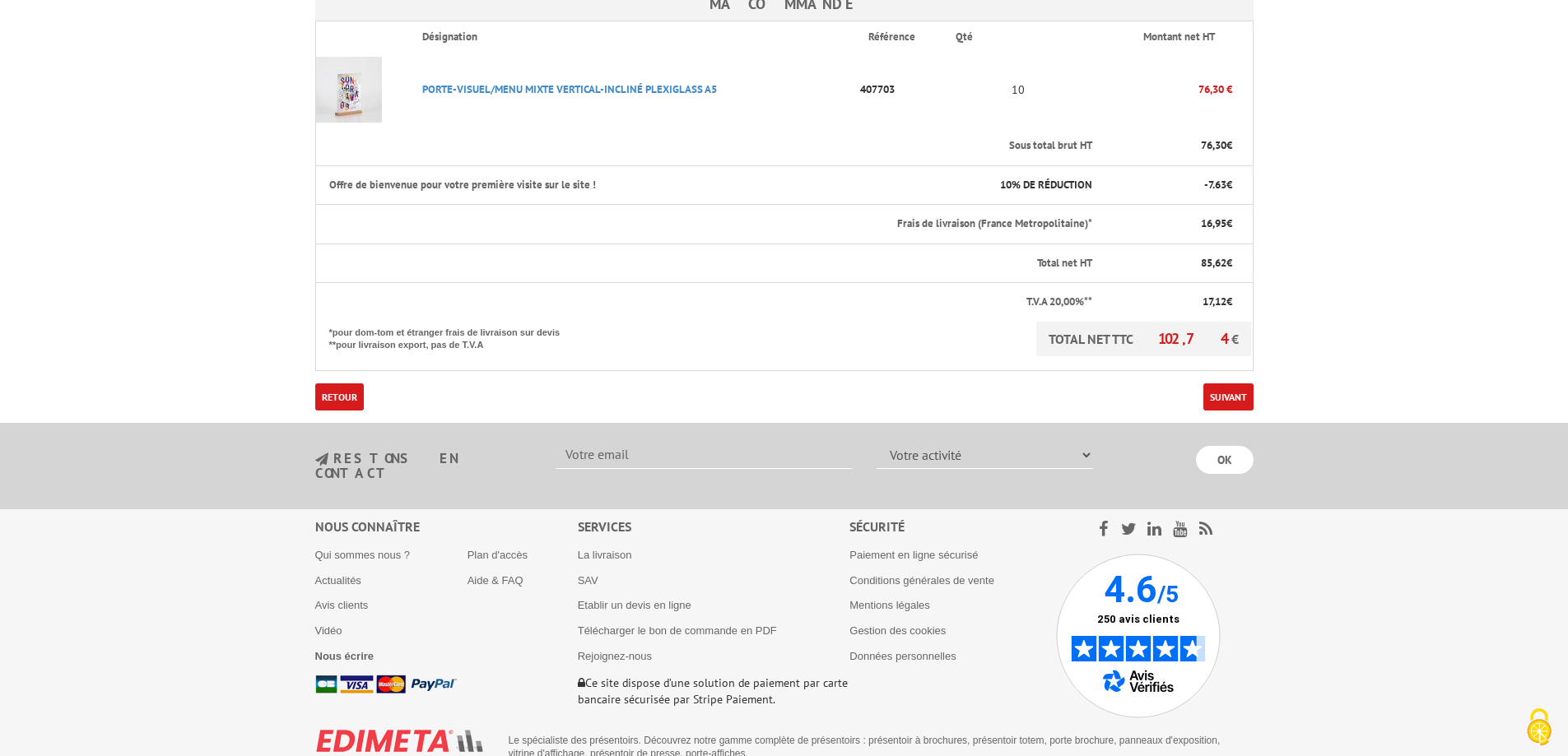
scroll to position [450, 0]
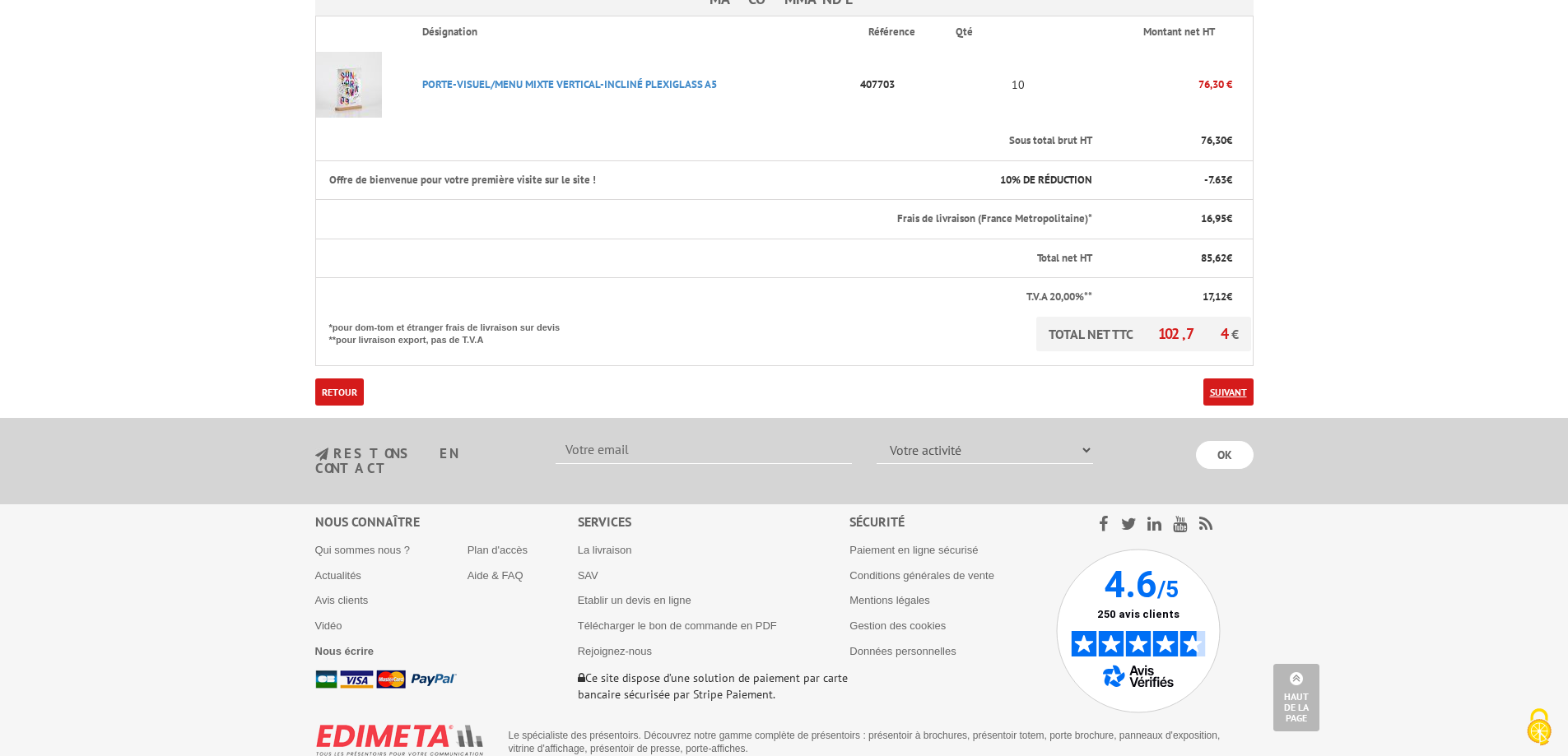
click at [1223, 379] on link "Suivant" at bounding box center [1228, 393] width 50 height 27
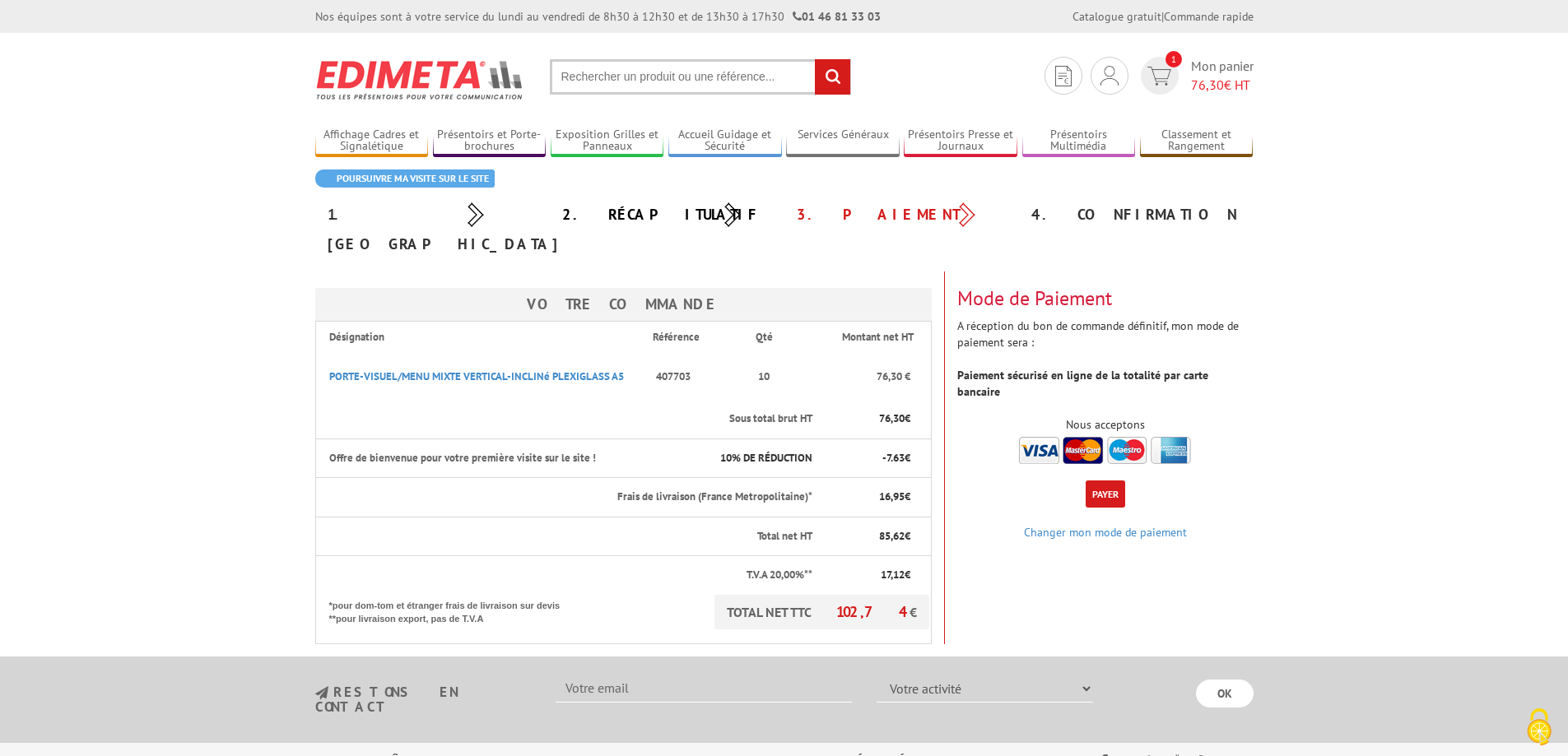
click at [1111, 481] on button "Payer" at bounding box center [1104, 494] width 39 height 27
